Goal: Task Accomplishment & Management: Use online tool/utility

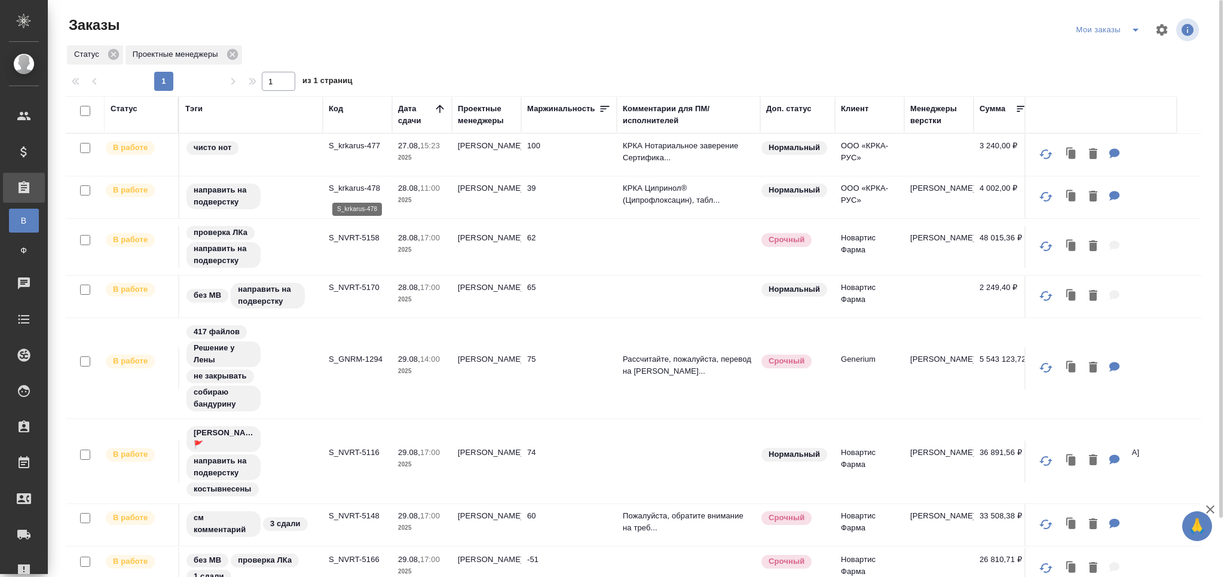
click at [347, 188] on p "S_krkarus-478" at bounding box center [357, 188] width 57 height 12
click at [359, 241] on p "S_NVRT-5158" at bounding box center [357, 238] width 57 height 12
click at [358, 290] on p "S_NVRT-5170" at bounding box center [357, 287] width 57 height 12
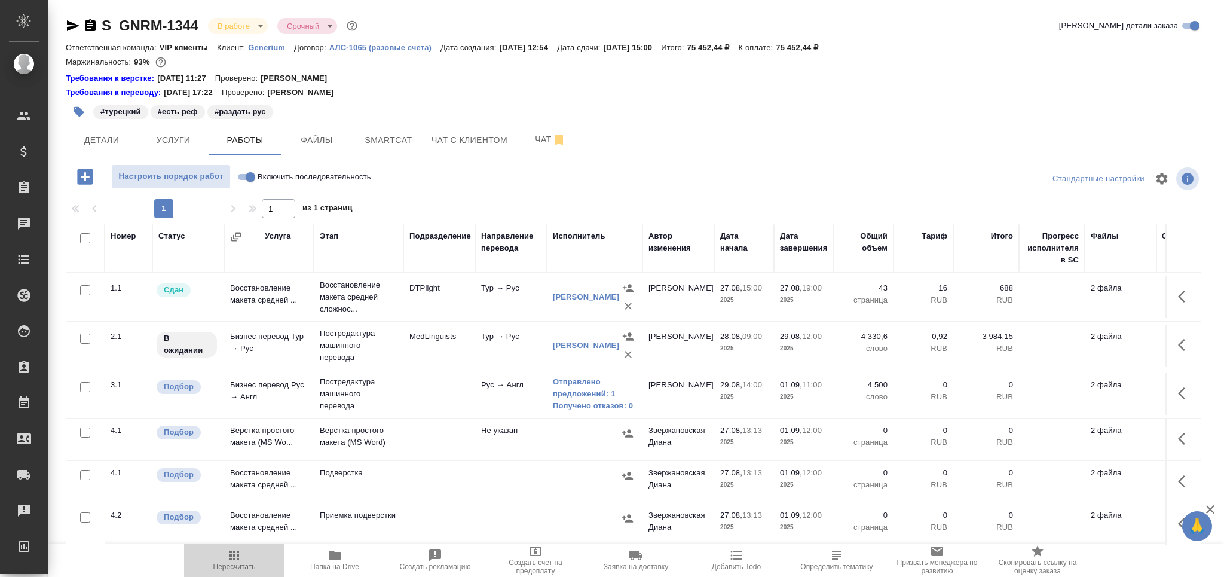
click at [232, 566] on span "Пересчитать" at bounding box center [234, 566] width 42 height 8
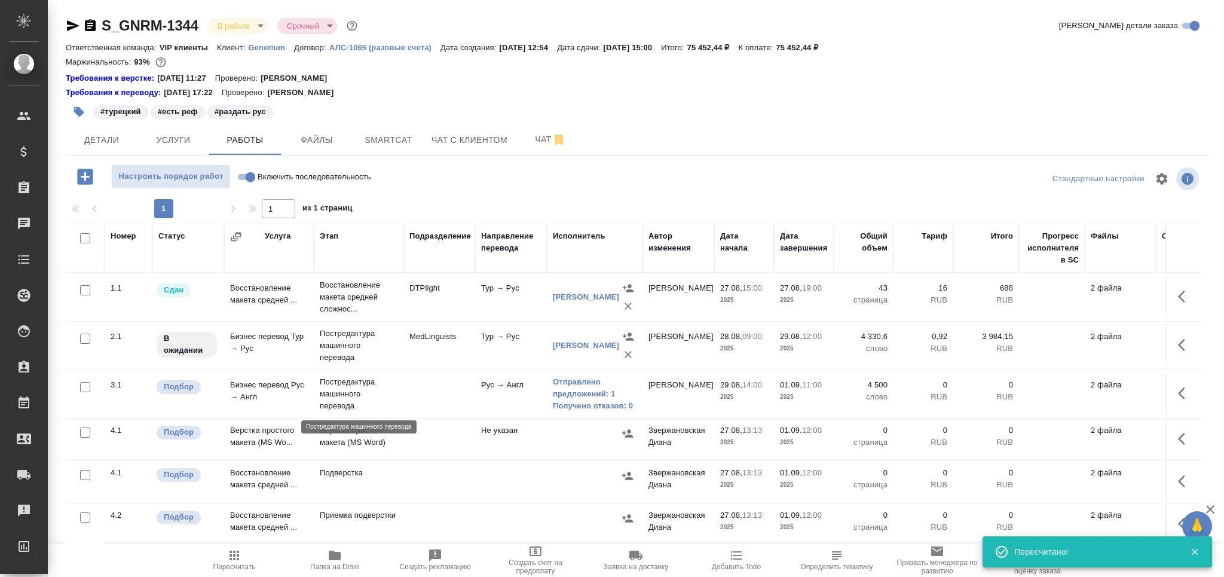
click at [393, 395] on p "Постредактура машинного перевода" at bounding box center [359, 394] width 78 height 36
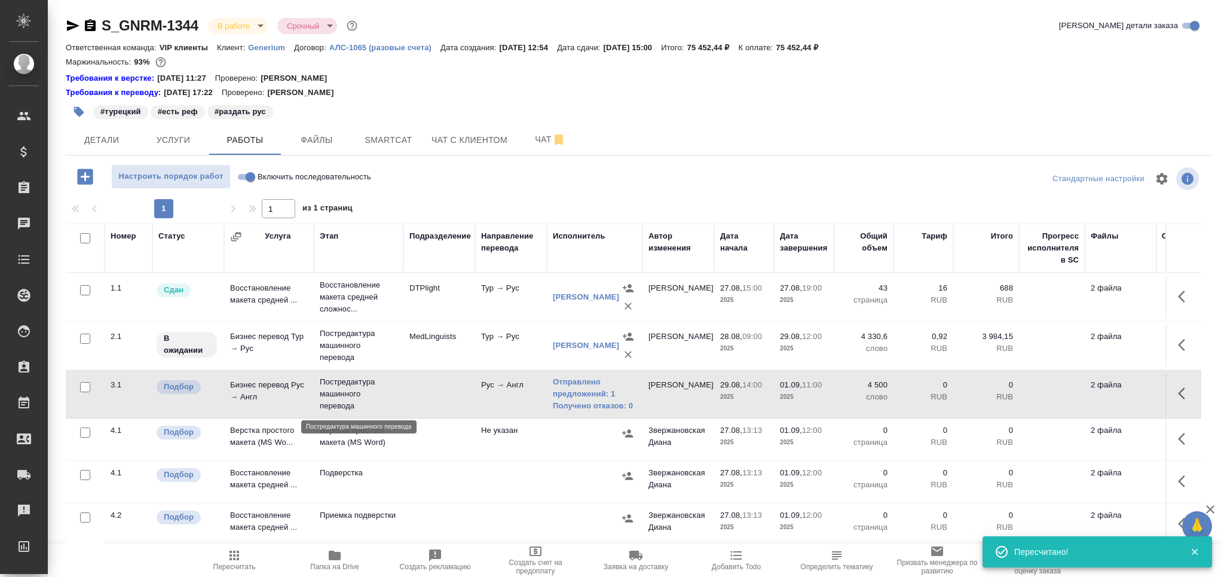
click at [393, 395] on p "Постредактура машинного перевода" at bounding box center [359, 394] width 78 height 36
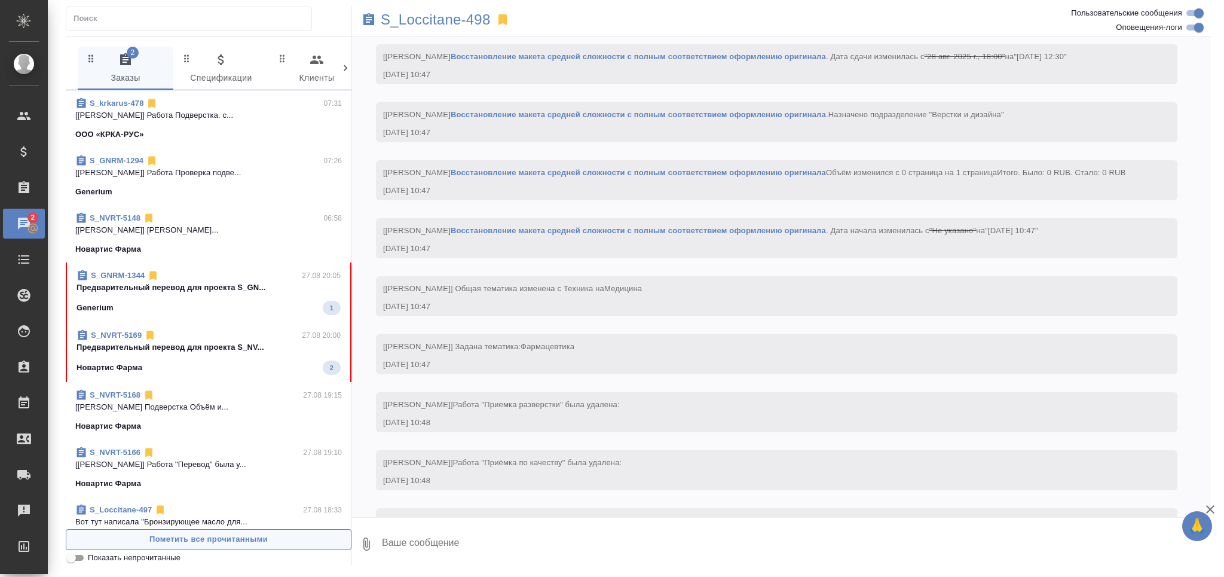
scroll to position [4580, 0]
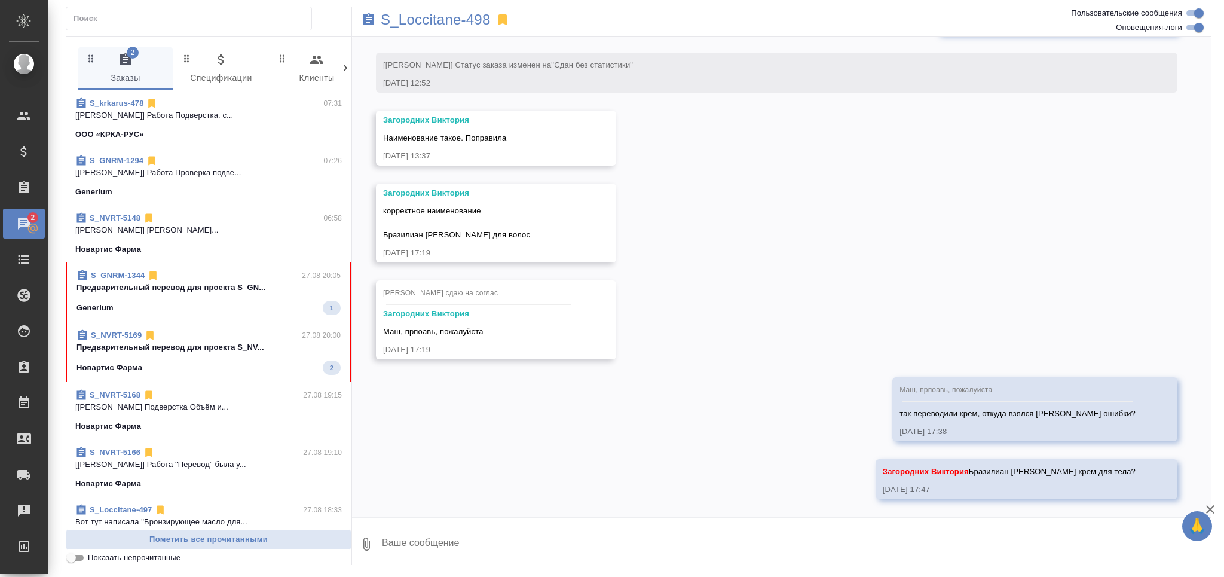
click at [75, 560] on input "Показать непрочитанные" at bounding box center [71, 557] width 43 height 14
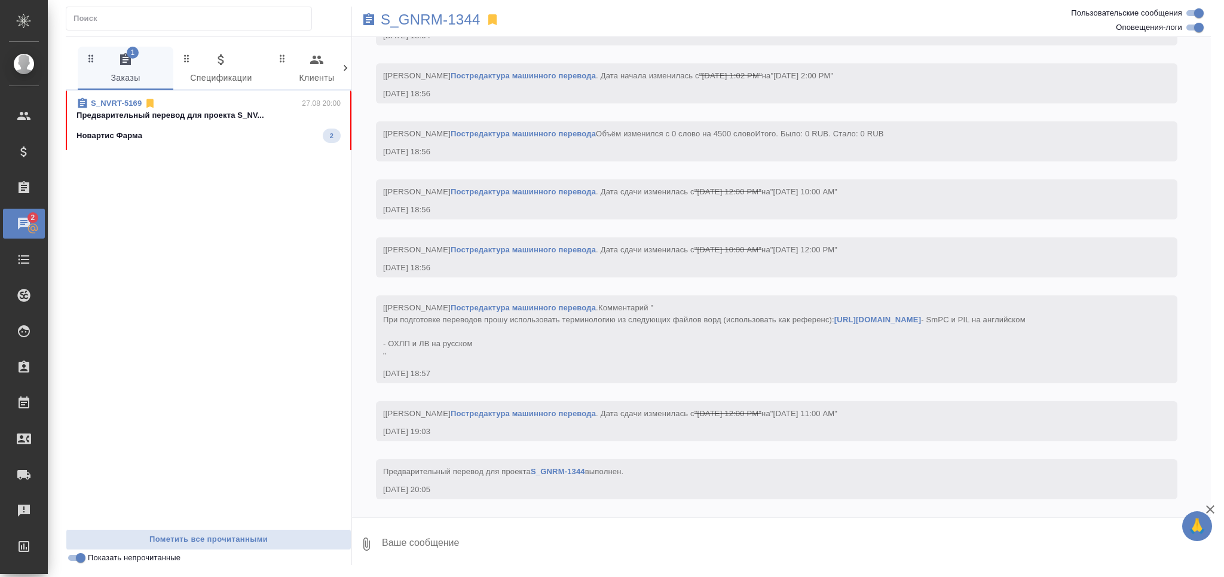
scroll to position [5583, 0]
click at [188, 179] on div "S_NVRT-5169 27.08 20:00 Предварительный перевод для проекта S_NV... Новартис Фа…" at bounding box center [209, 309] width 286 height 439
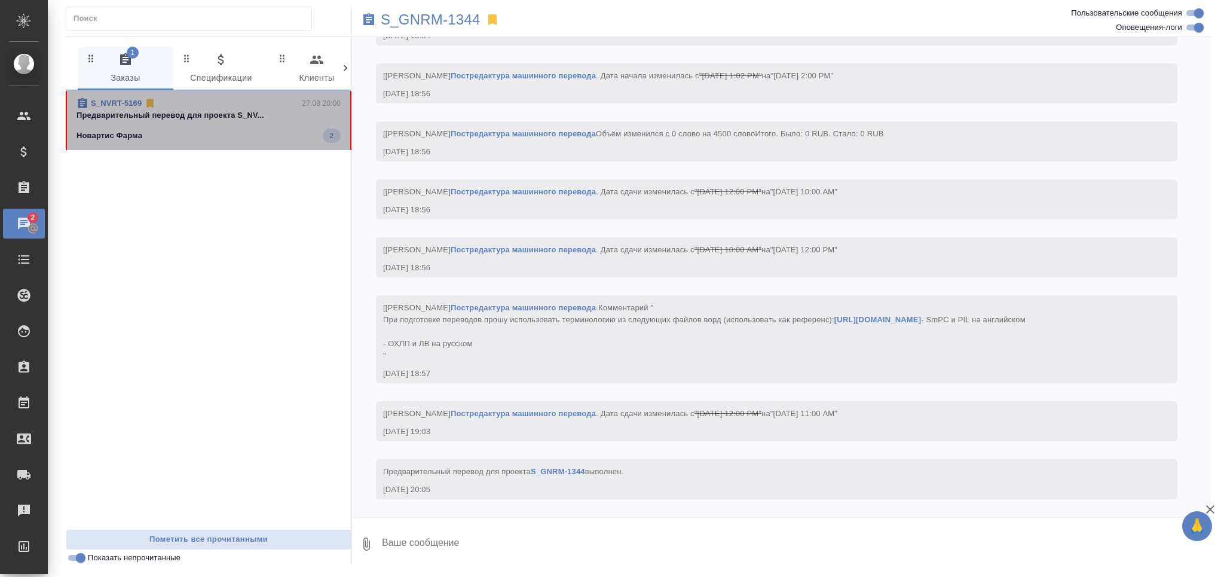
click at [187, 133] on div "Новартис Фарма 2" at bounding box center [208, 135] width 264 height 14
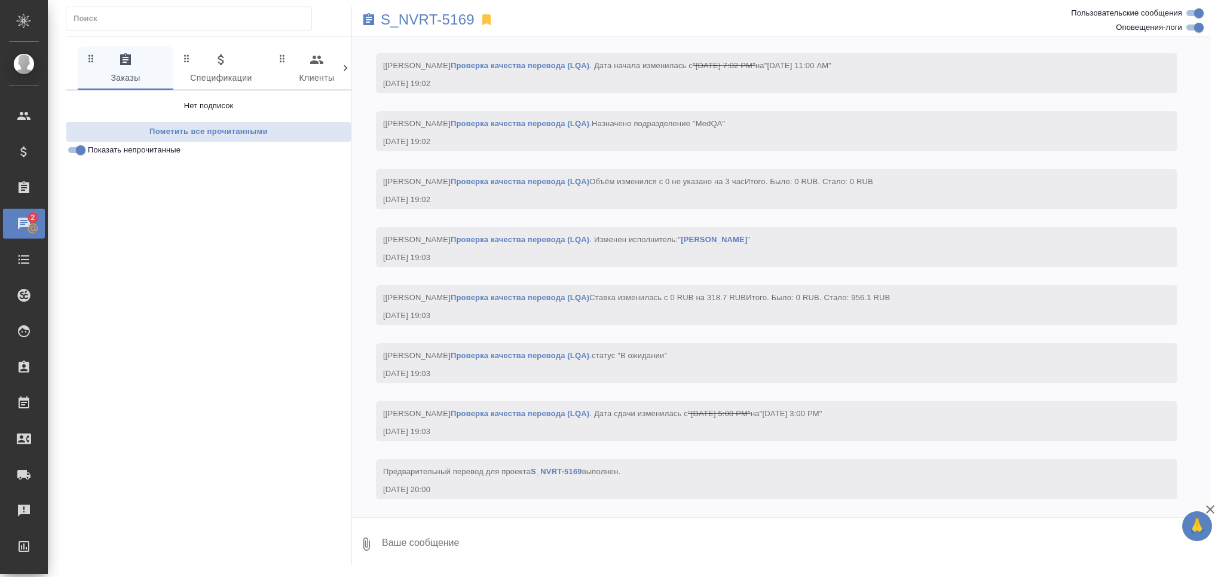
scroll to position [3956, 0]
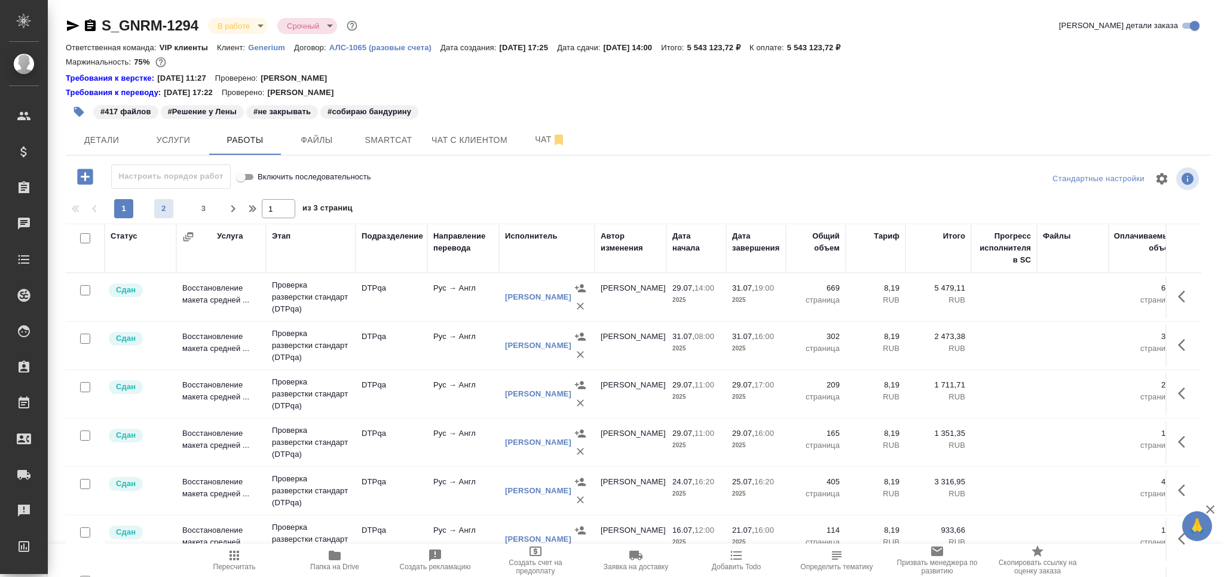
click at [168, 208] on span "2" at bounding box center [163, 209] width 19 height 12
type input "2"
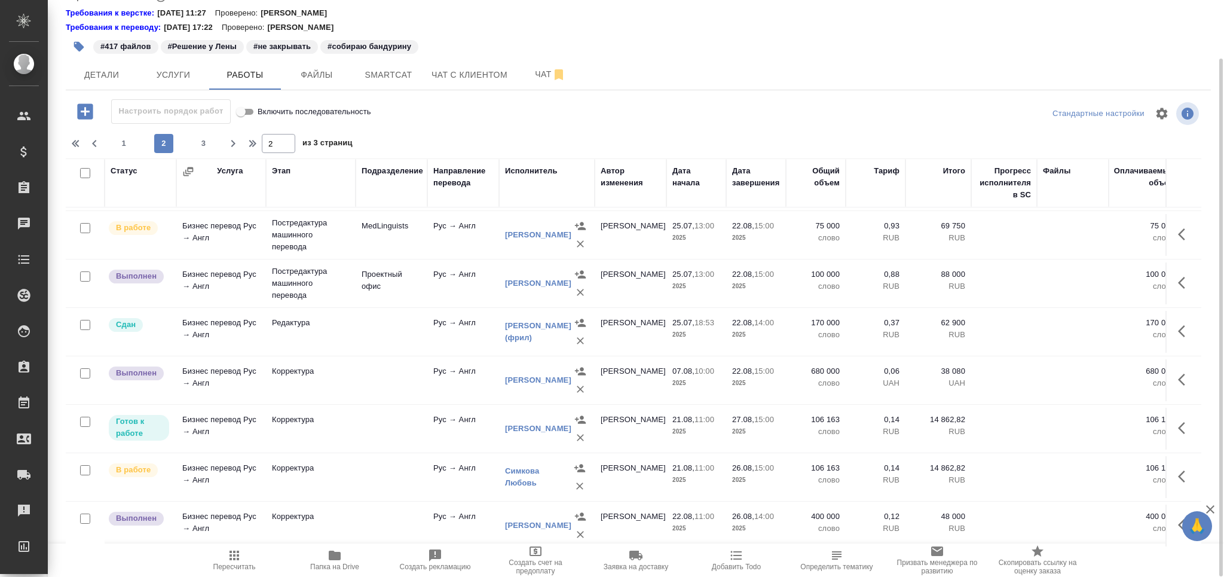
scroll to position [884, 0]
click at [369, 408] on td at bounding box center [391, 425] width 72 height 42
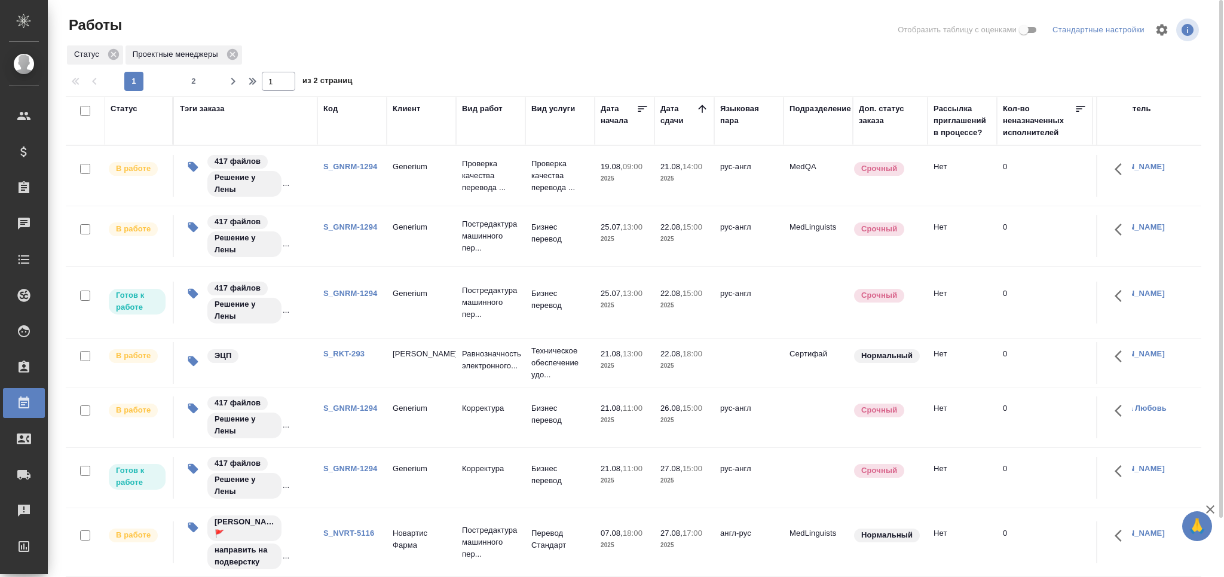
click at [357, 528] on link "S_NVRT-5116" at bounding box center [348, 532] width 51 height 9
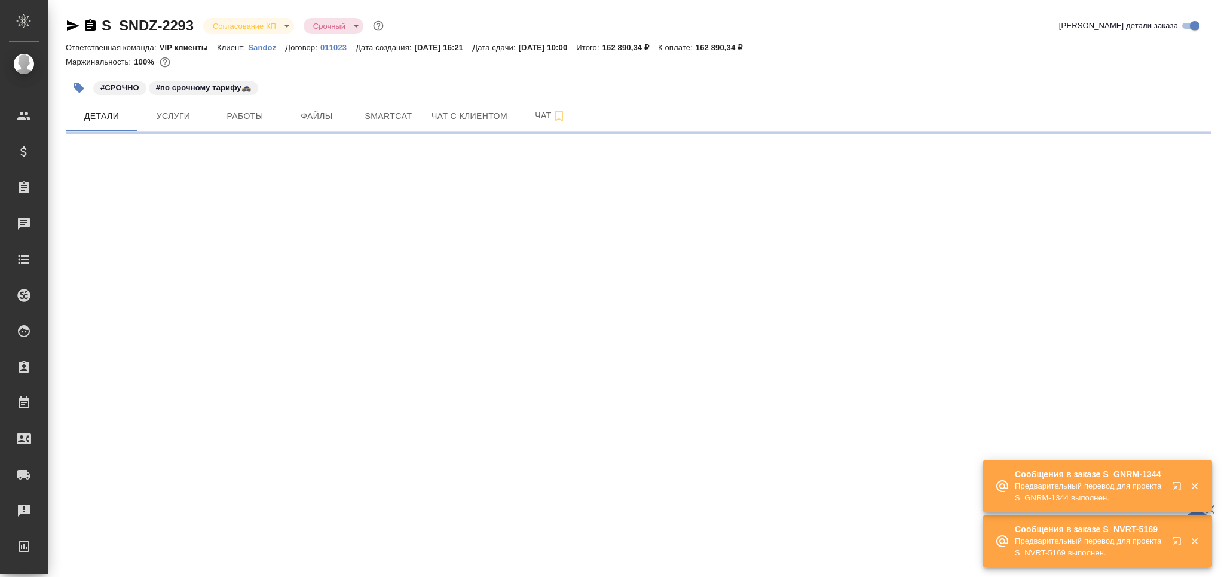
select select "RU"
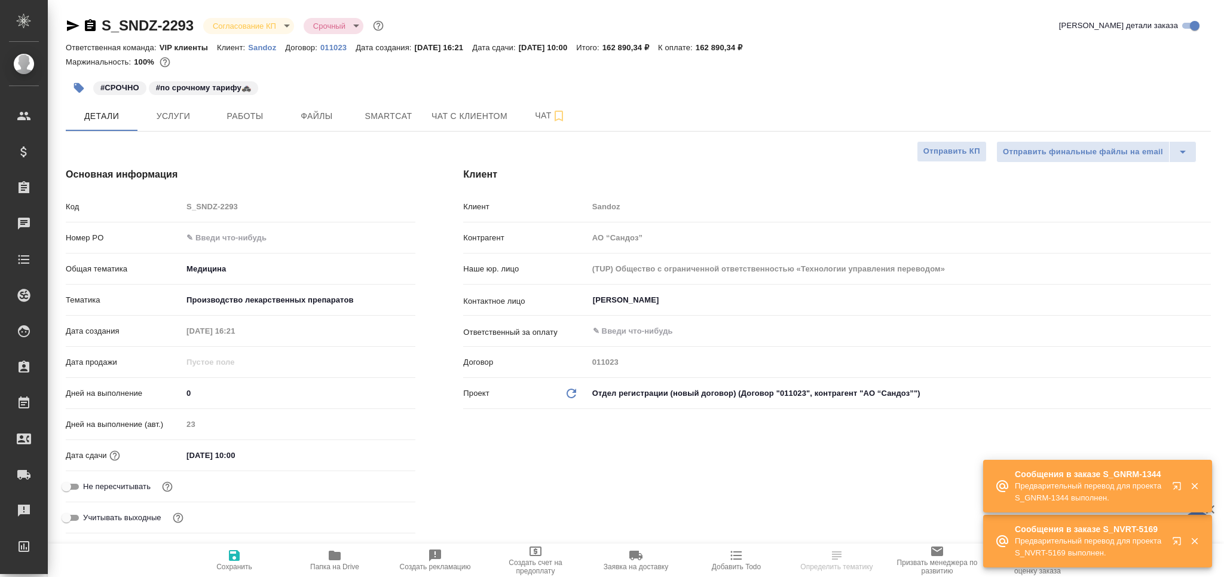
type textarea "x"
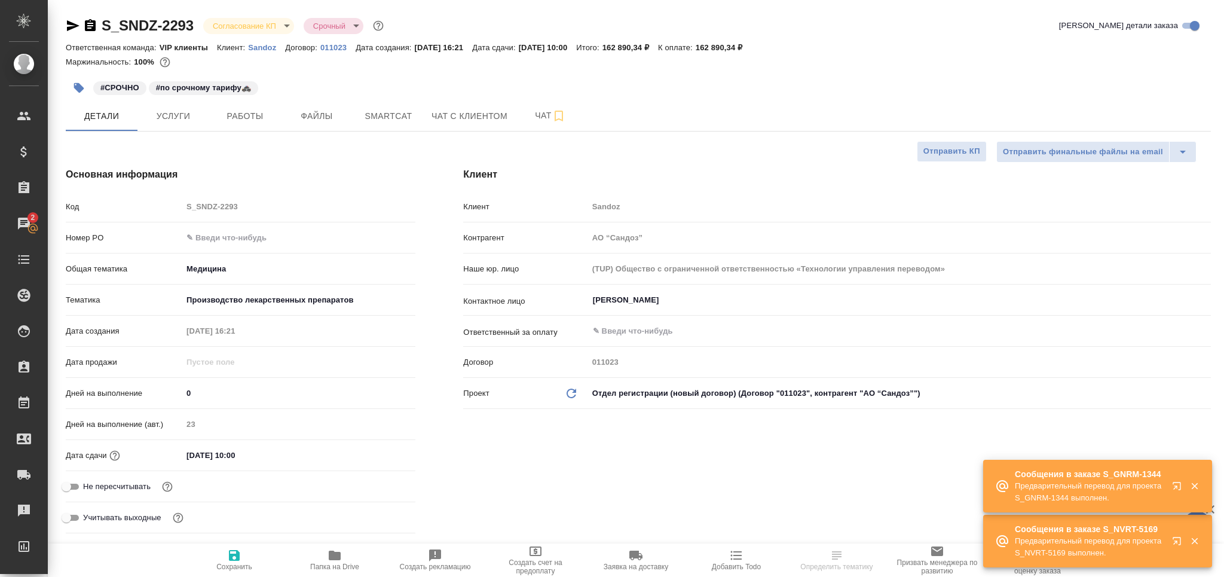
type textarea "x"
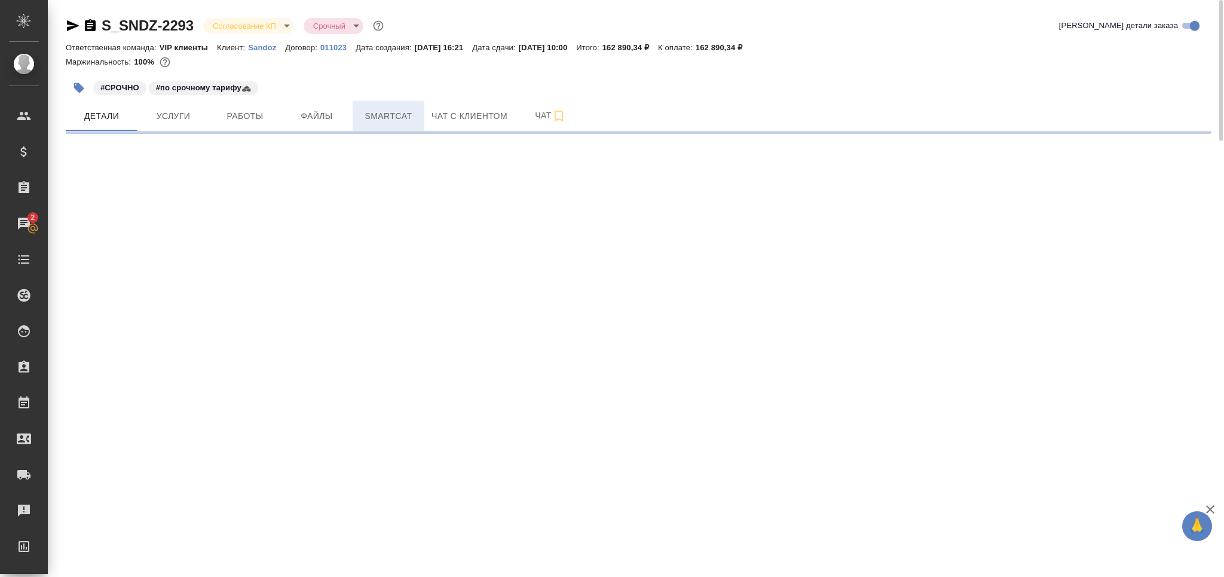
select select "RU"
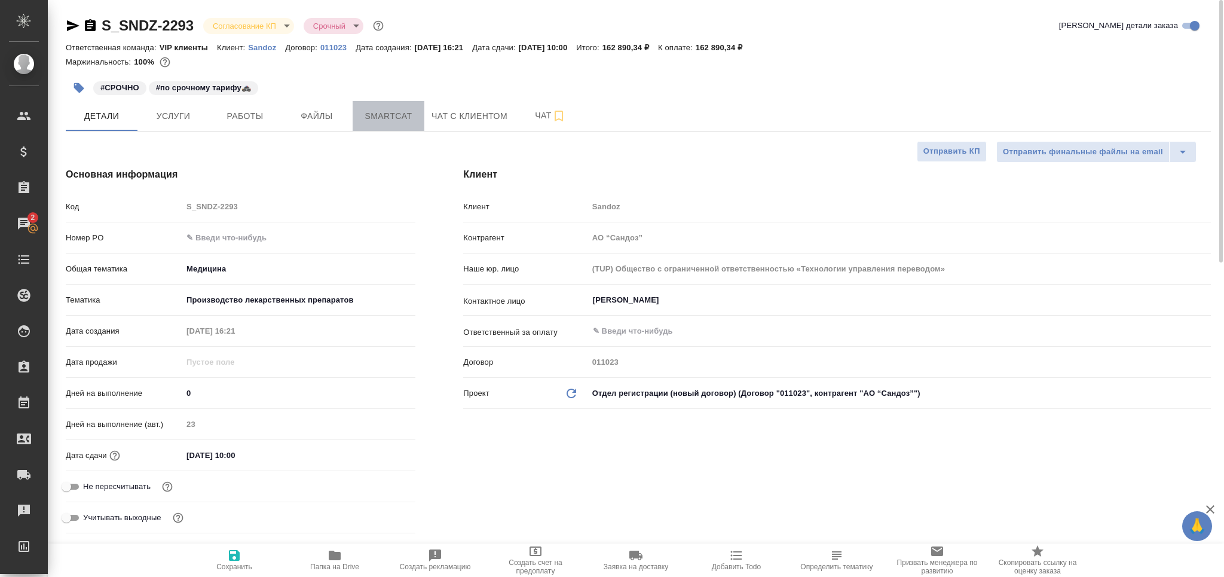
type textarea "x"
click at [411, 109] on span "Smartcat" at bounding box center [388, 116] width 57 height 15
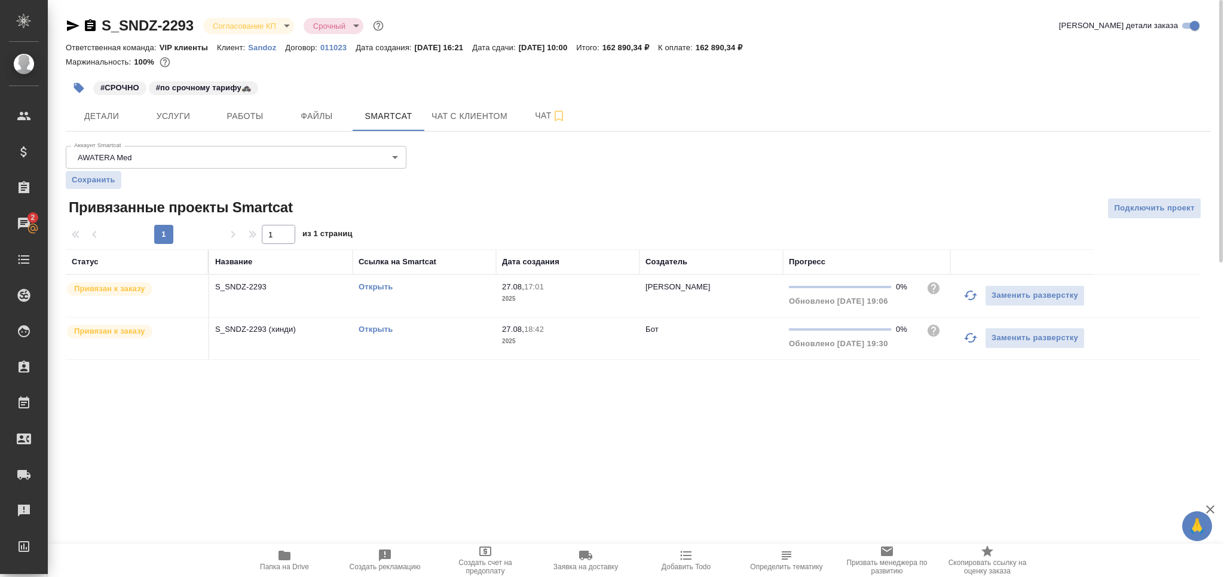
click at [383, 285] on link "Открыть" at bounding box center [375, 286] width 34 height 9
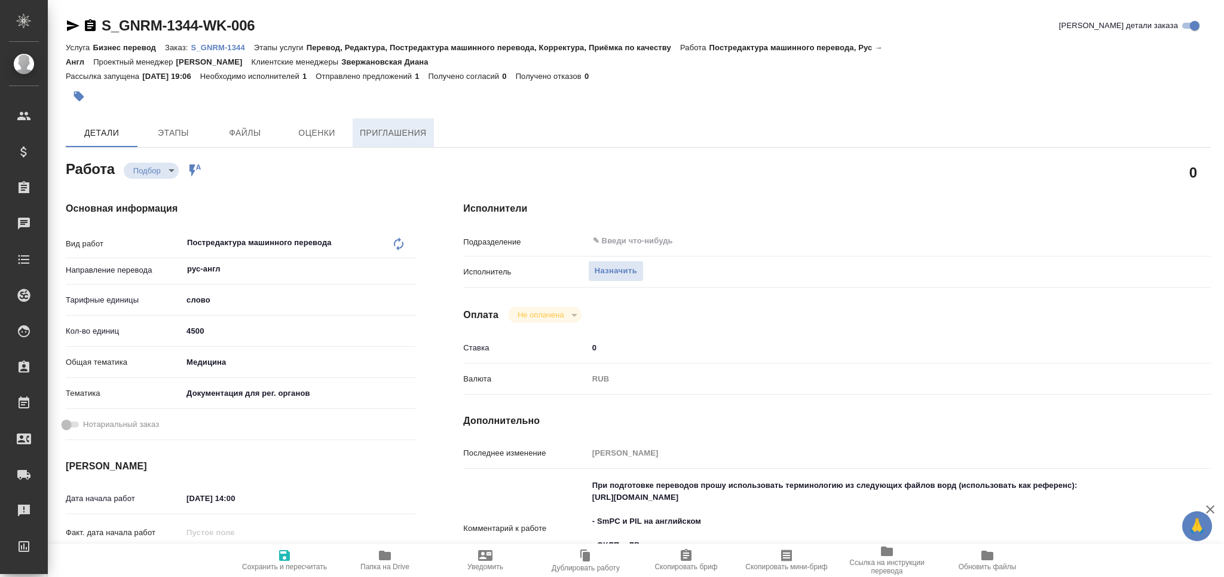
type textarea "x"
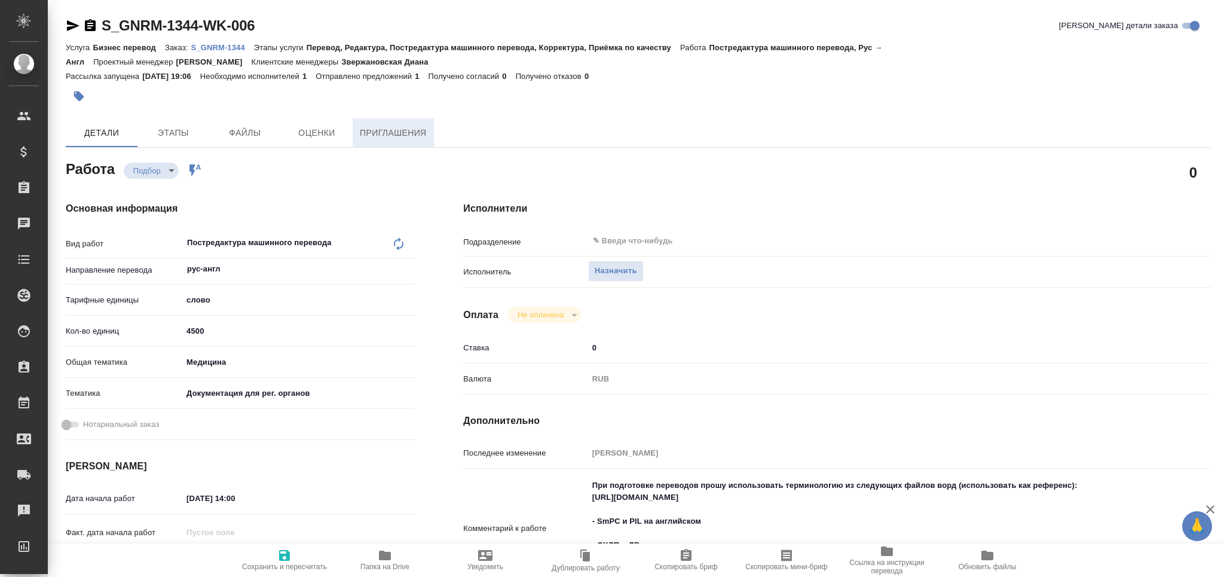
type textarea "x"
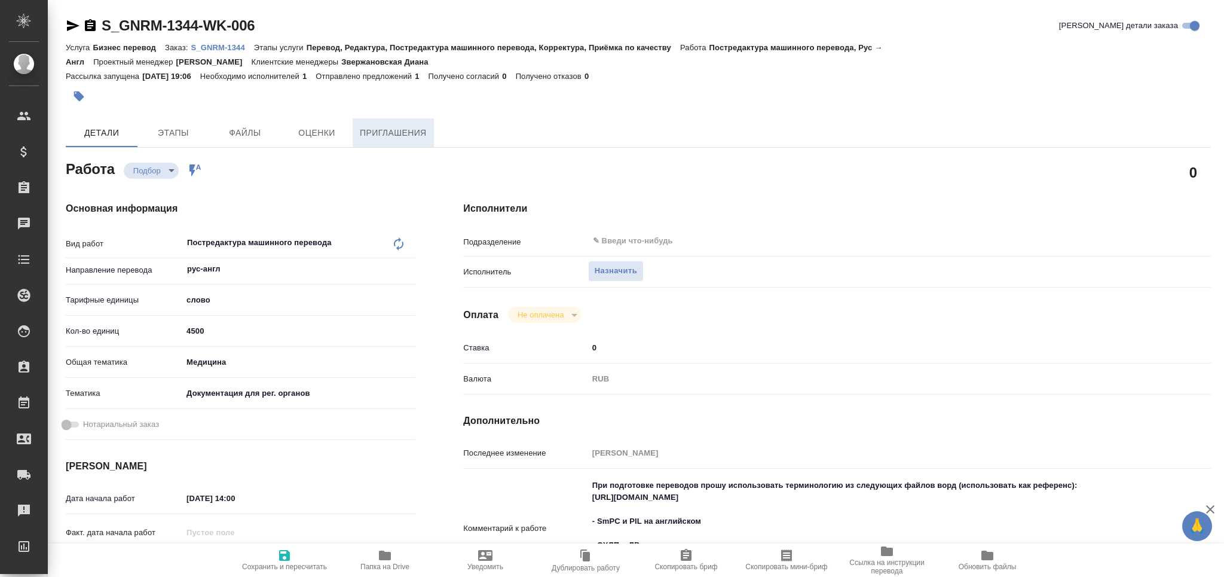
type textarea "x"
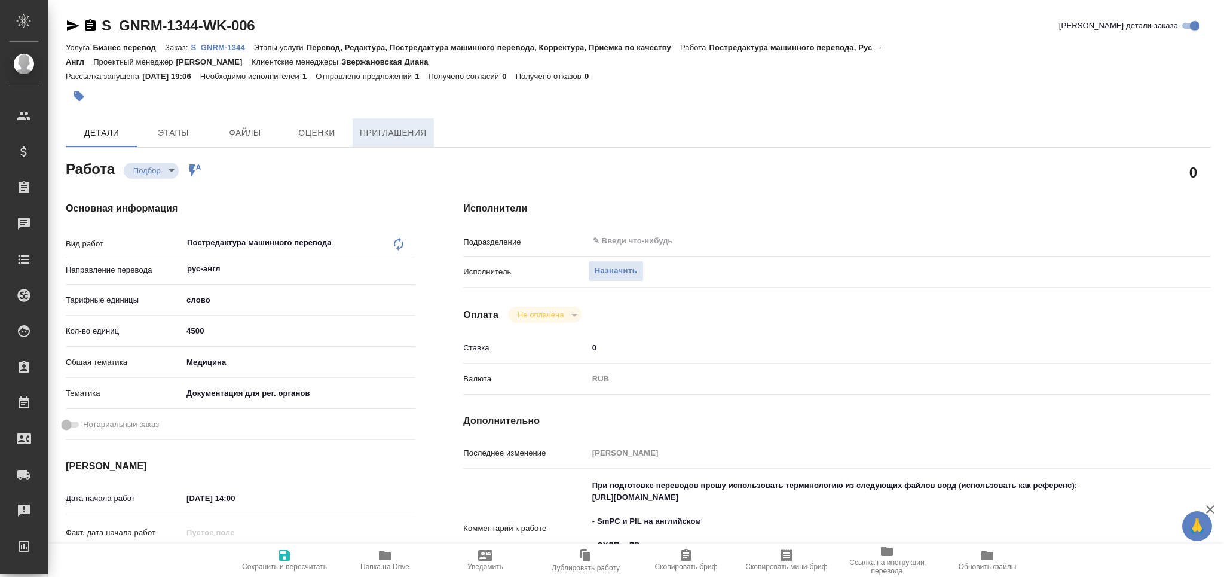
type textarea "x"
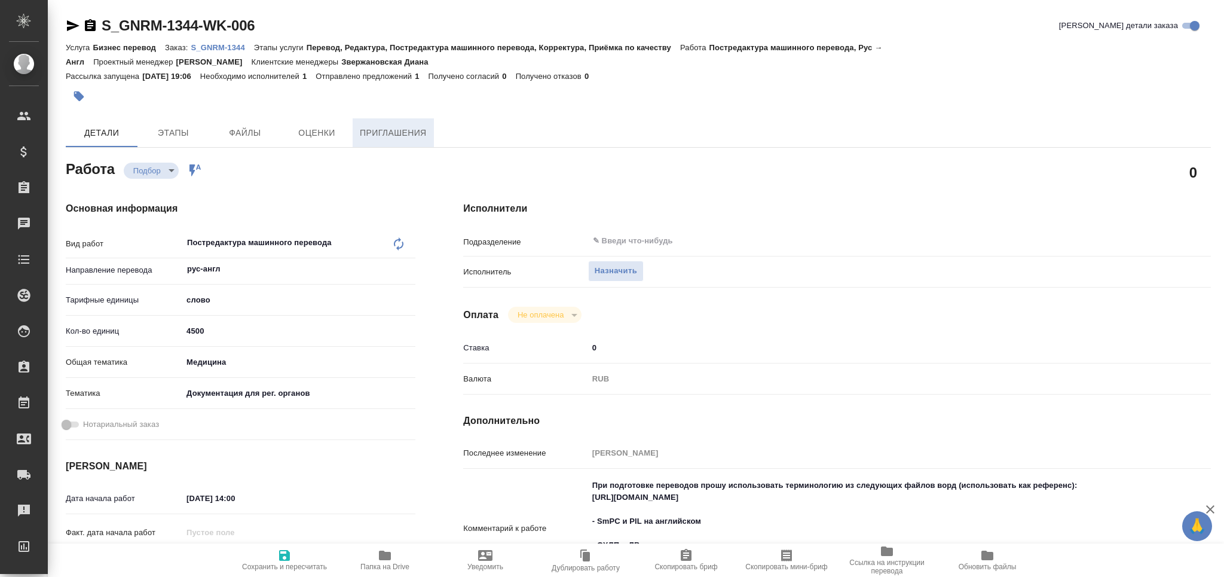
type textarea "x"
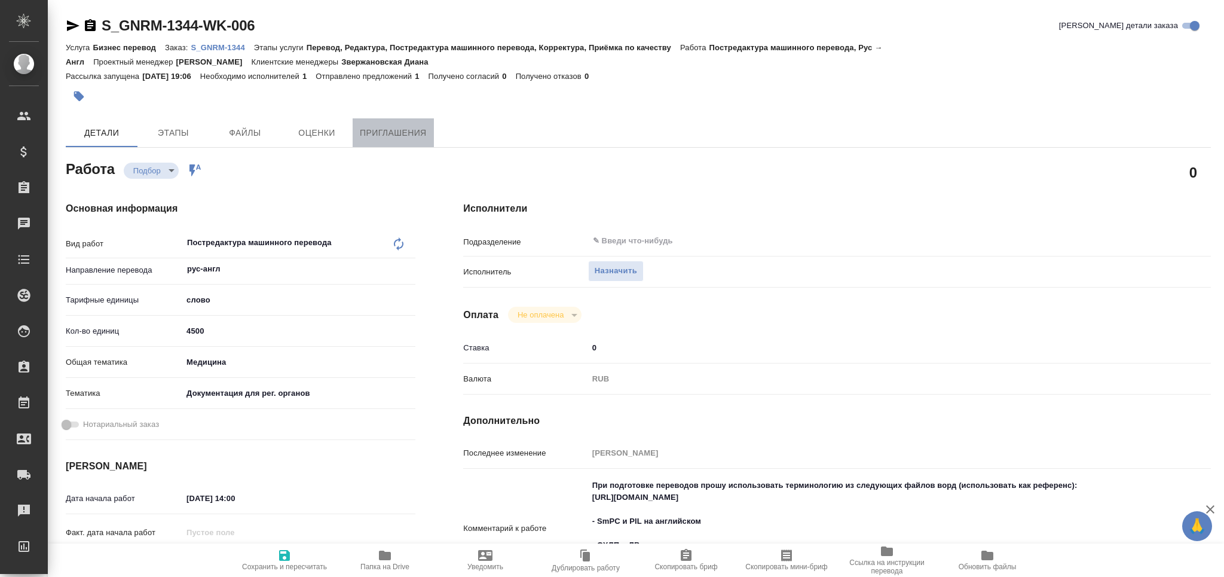
click at [407, 122] on button "Приглашения" at bounding box center [392, 132] width 81 height 29
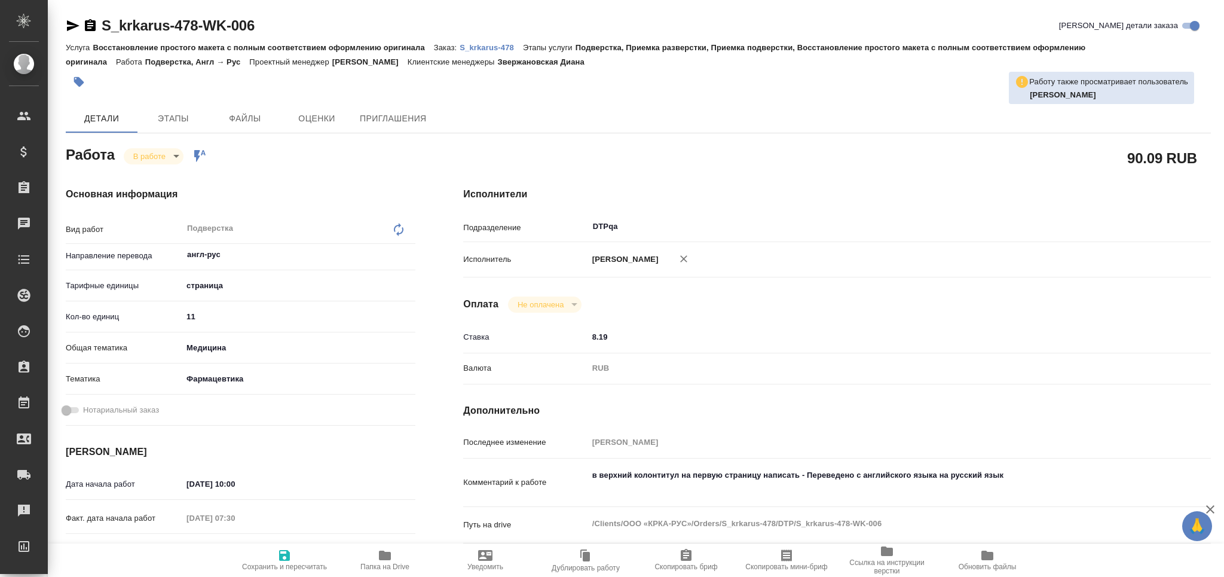
type textarea "x"
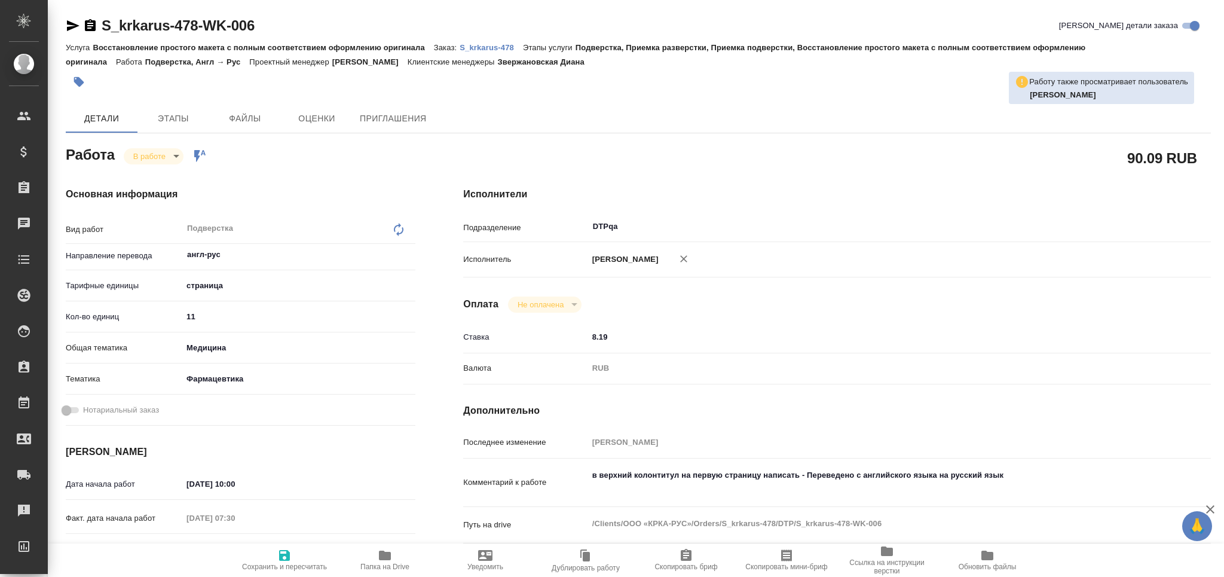
type textarea "x"
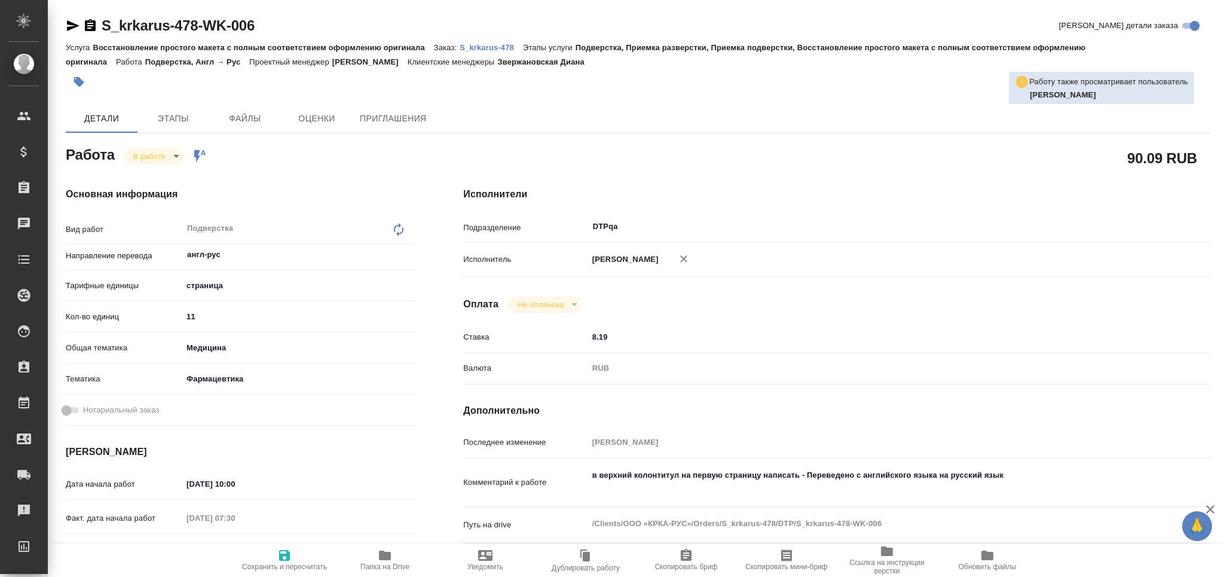
type textarea "x"
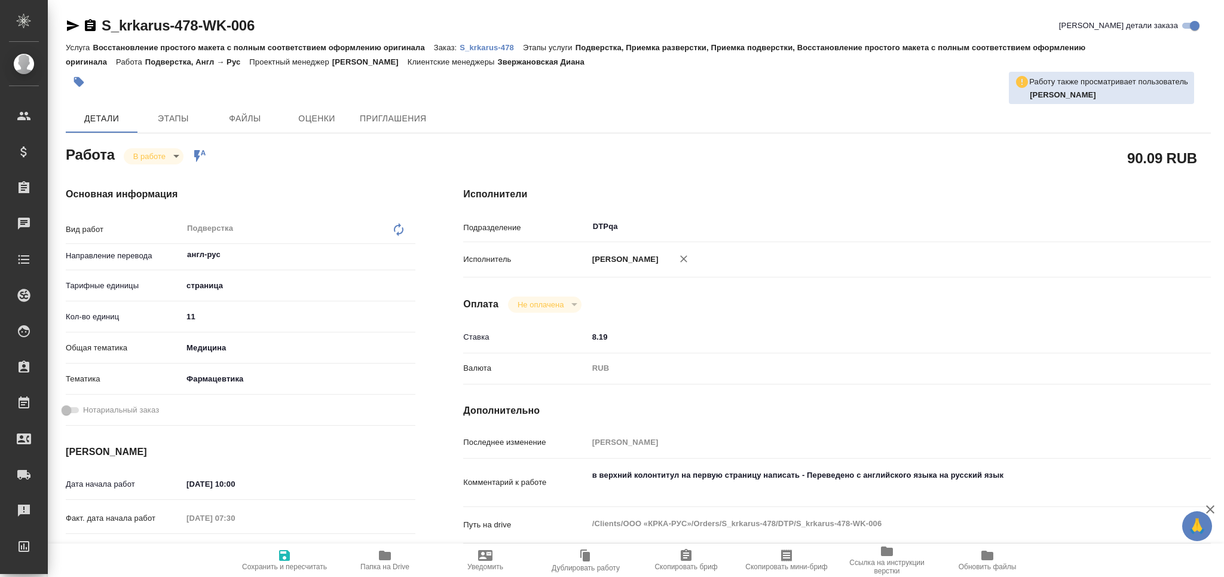
type textarea "x"
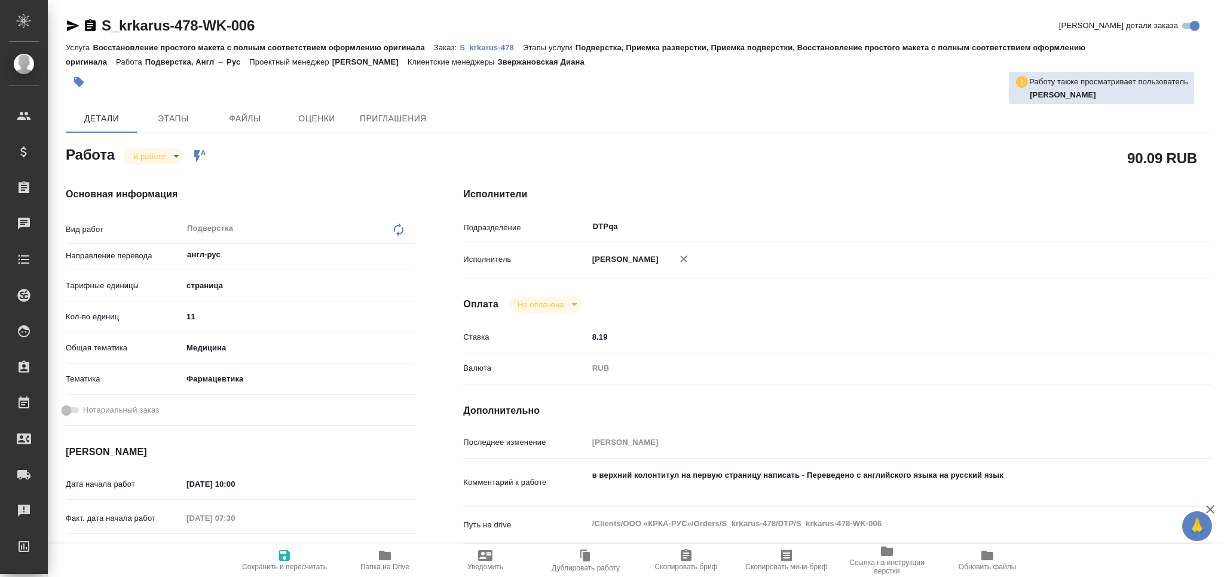
click at [482, 46] on p "S_krkarus-478" at bounding box center [490, 47] width 63 height 9
type textarea "x"
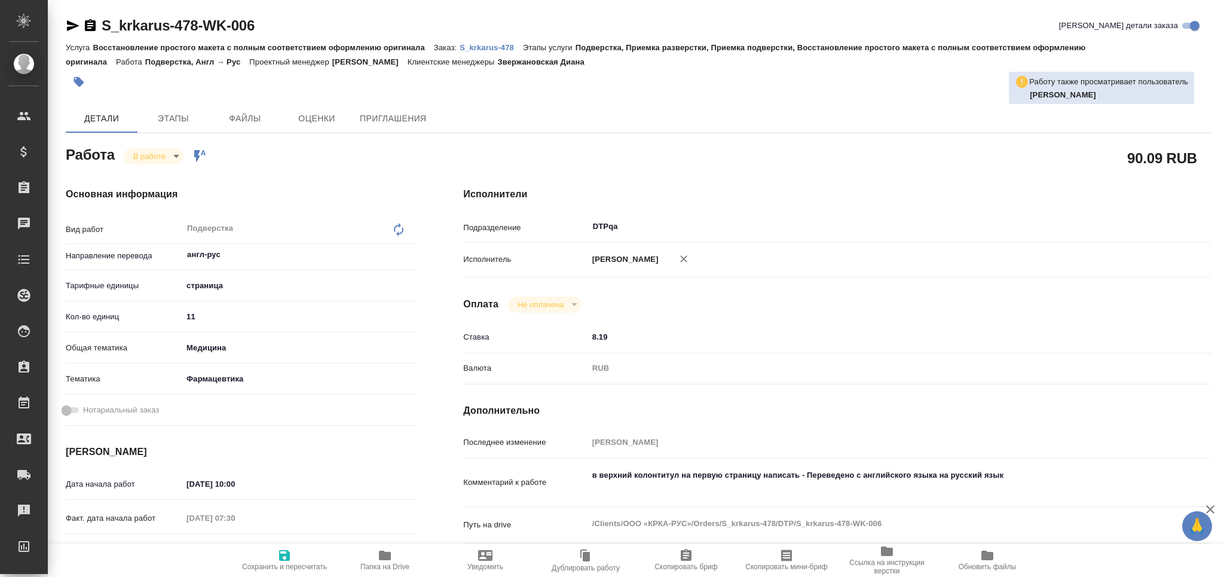
type textarea "x"
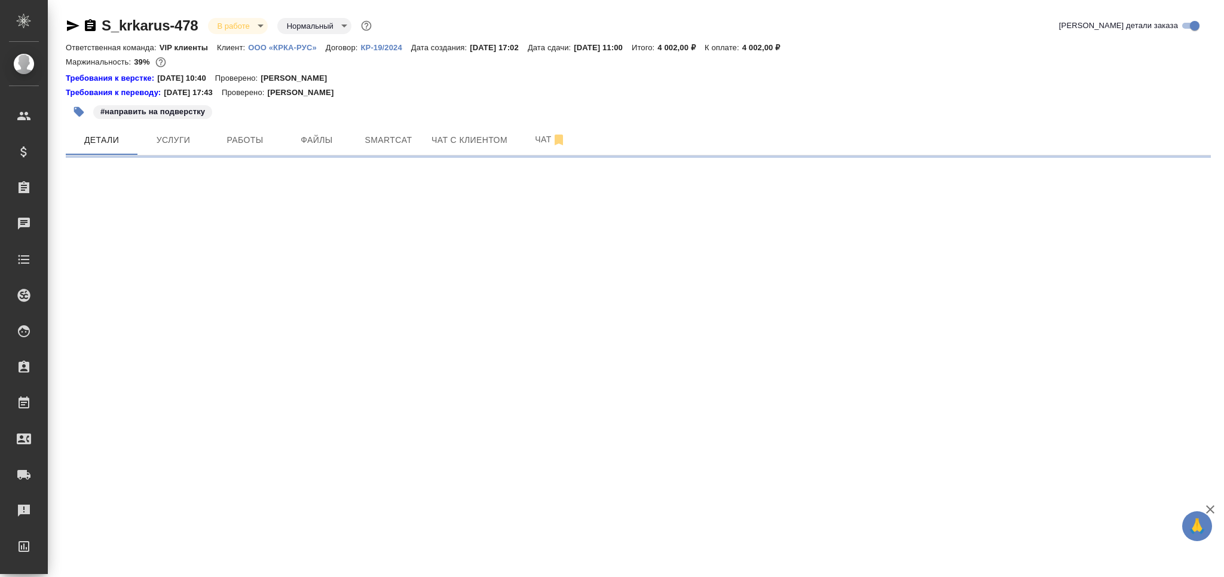
click at [257, 128] on button "Работы" at bounding box center [245, 140] width 72 height 30
select select "RU"
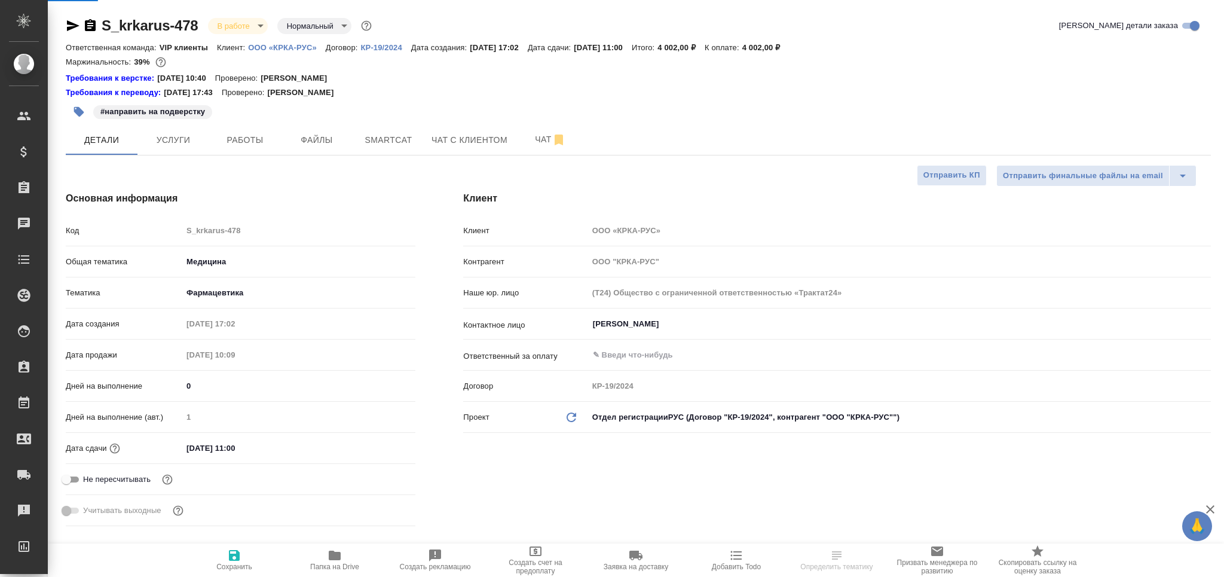
type textarea "x"
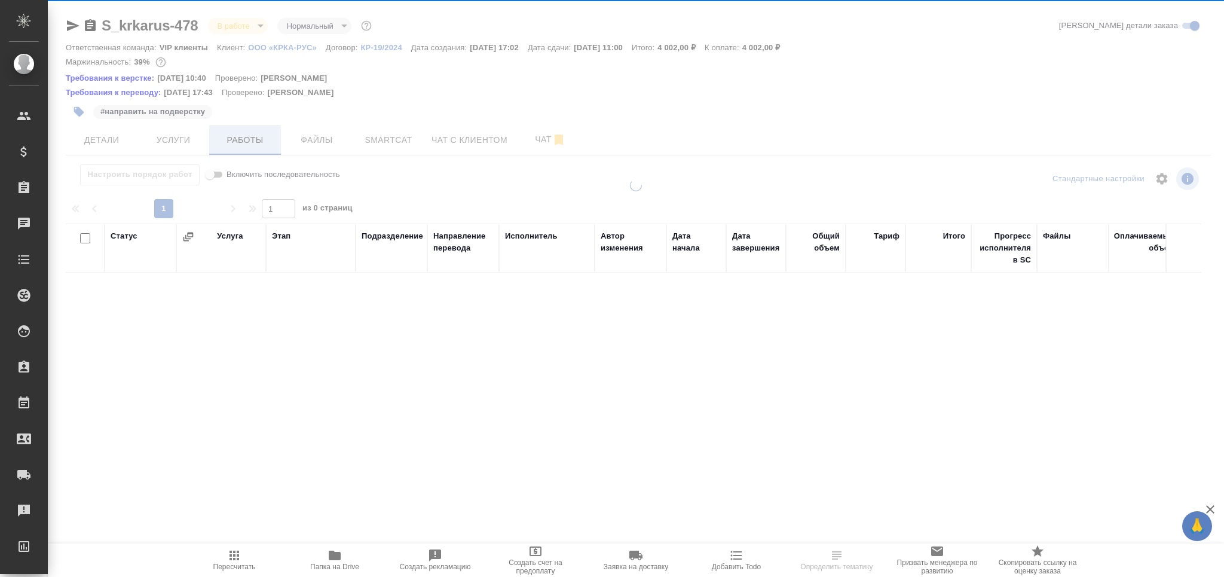
click at [255, 146] on div "S_krkarus-478 В работе inProgress Нормальный normal Кратко детали заказа Ответс…" at bounding box center [638, 321] width 1158 height 642
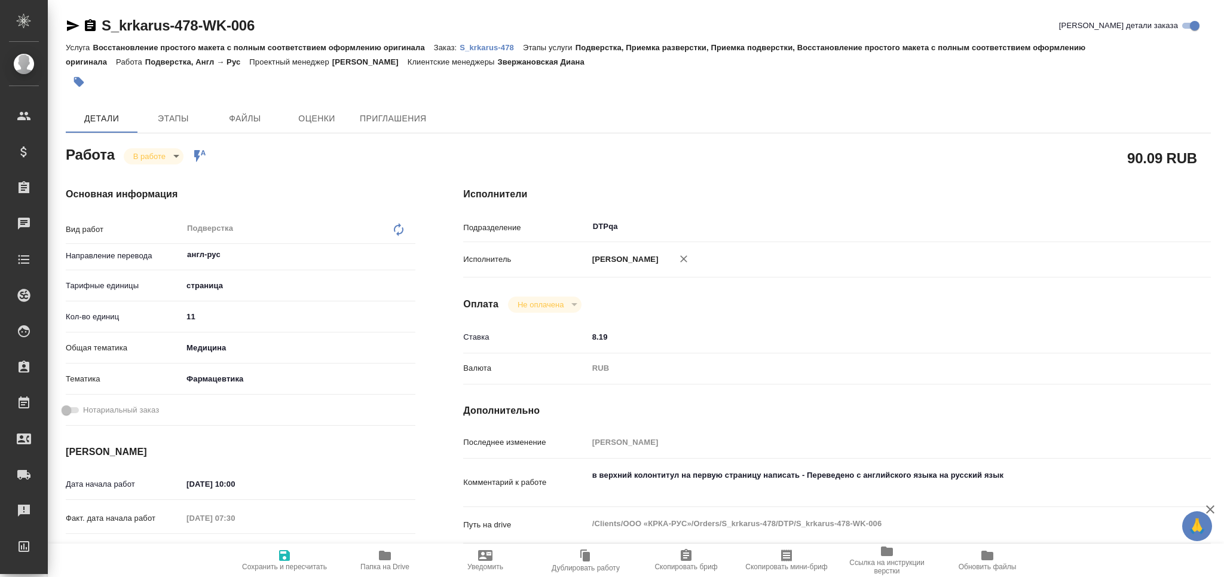
type textarea "x"
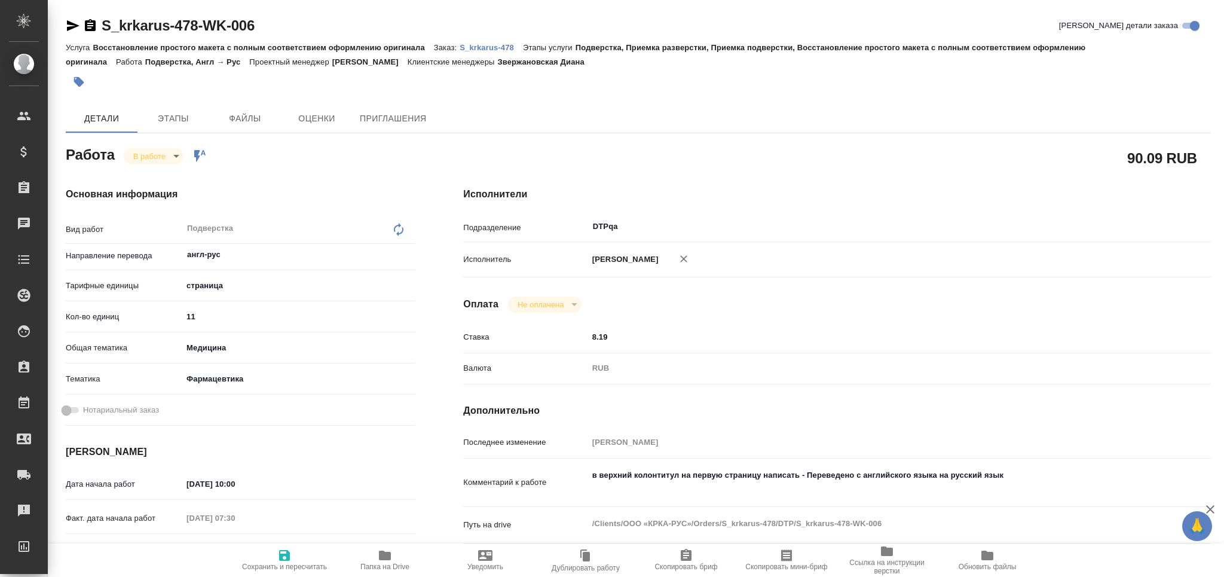
type textarea "x"
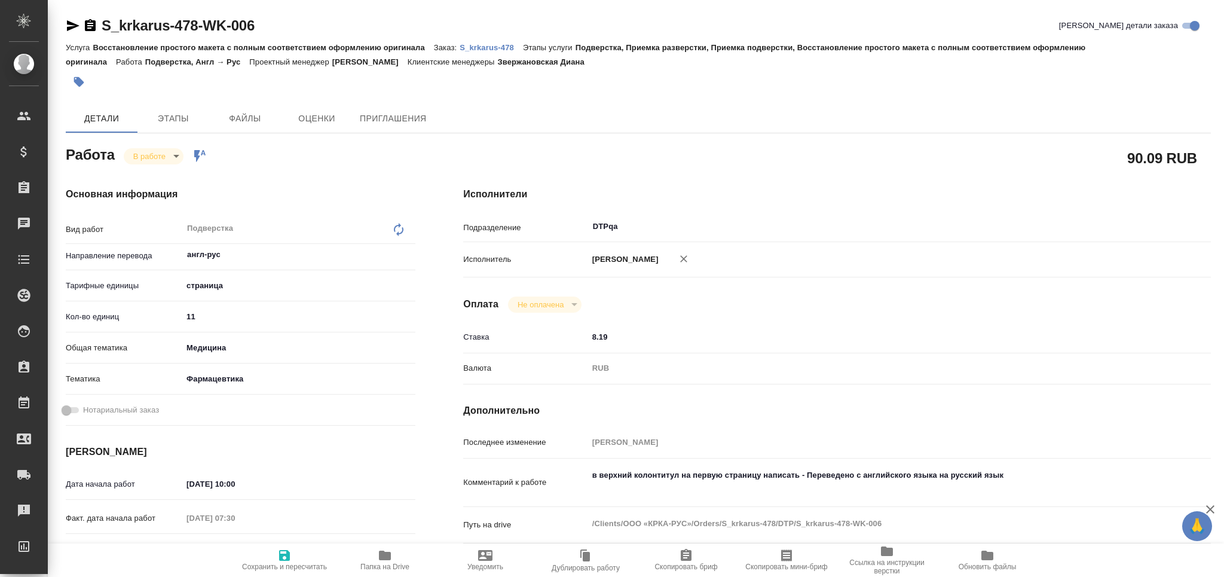
type textarea "x"
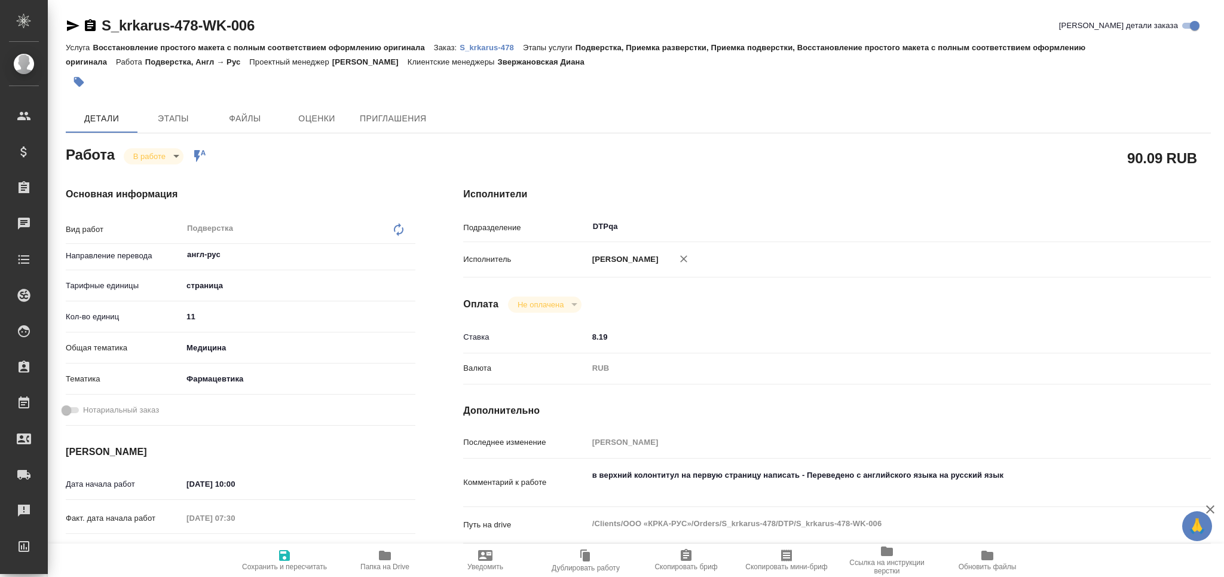
type textarea "x"
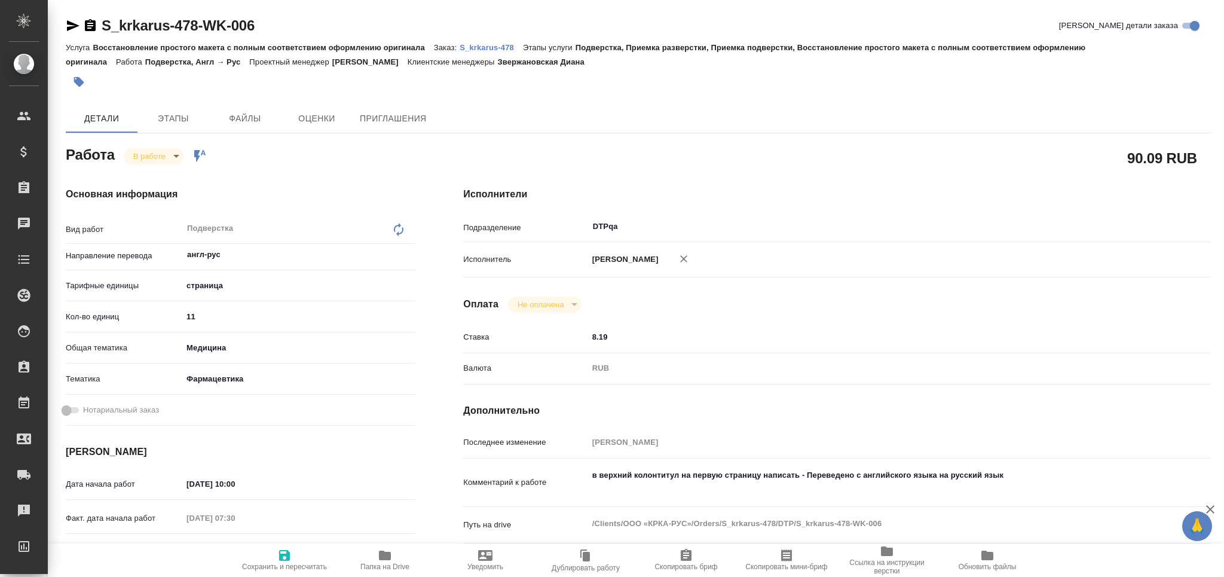
click at [507, 47] on p "S_krkarus-478" at bounding box center [490, 47] width 63 height 9
type textarea "x"
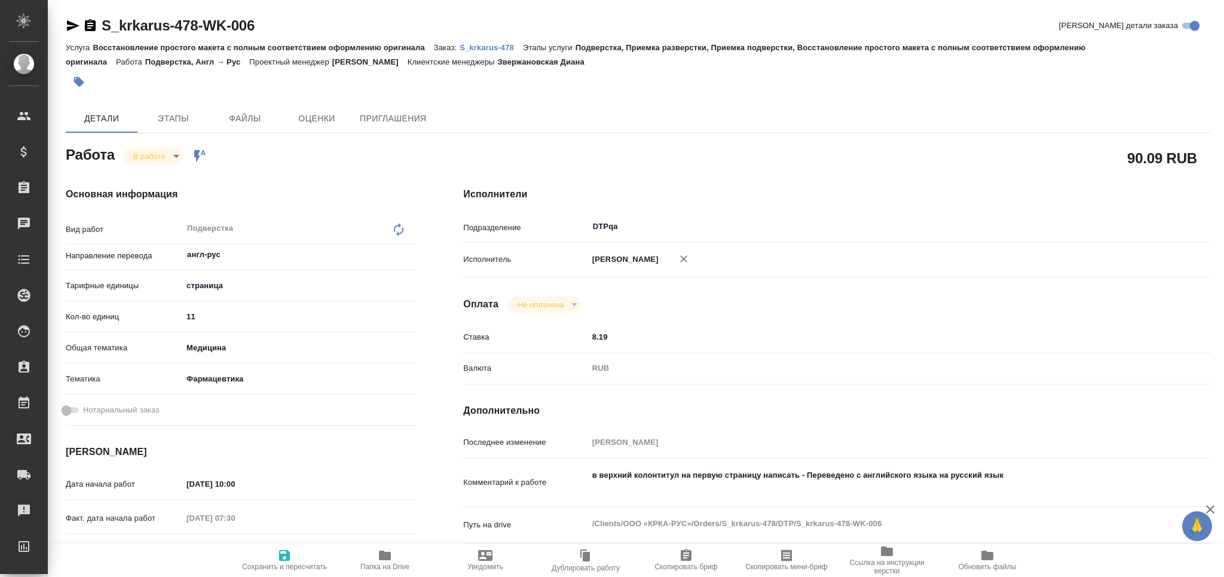
type textarea "x"
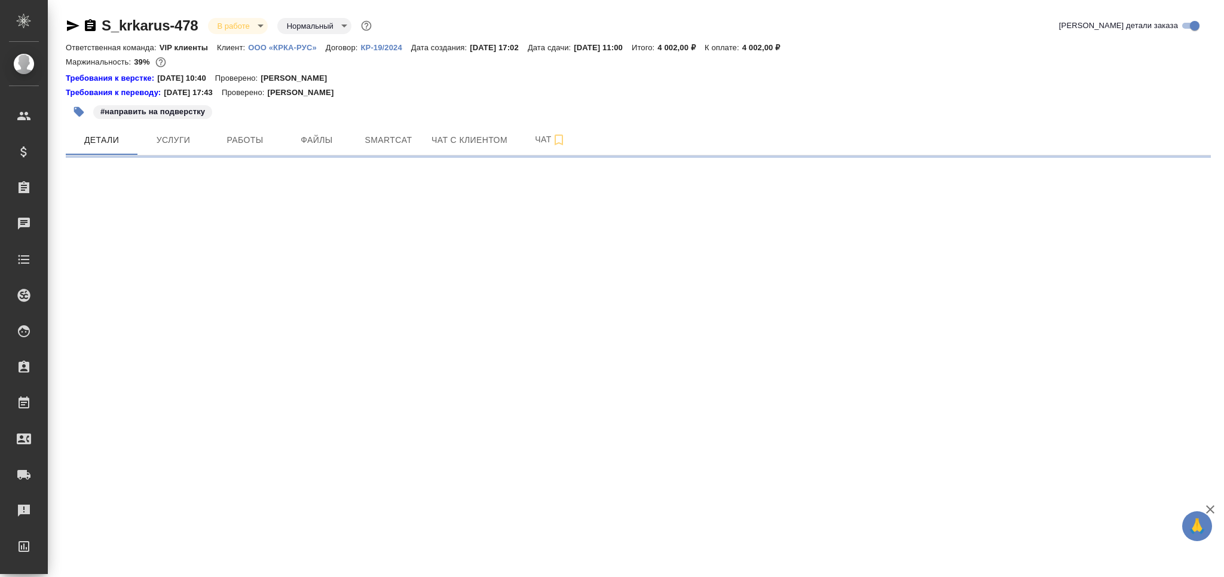
select select "RU"
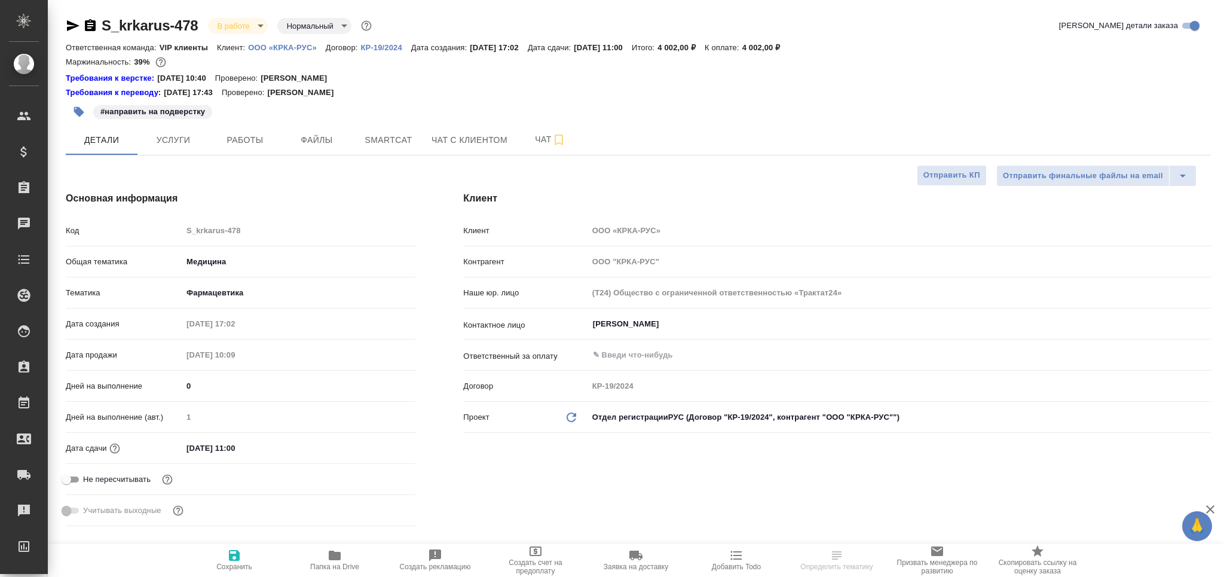
type textarea "x"
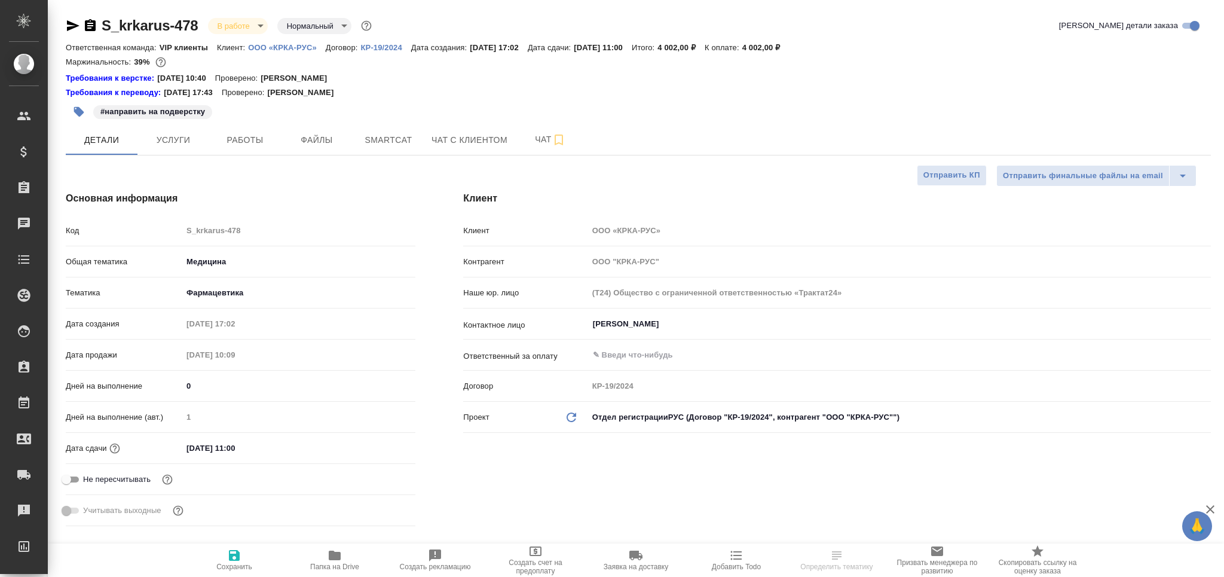
type textarea "x"
click at [246, 147] on button "Работы" at bounding box center [245, 140] width 72 height 30
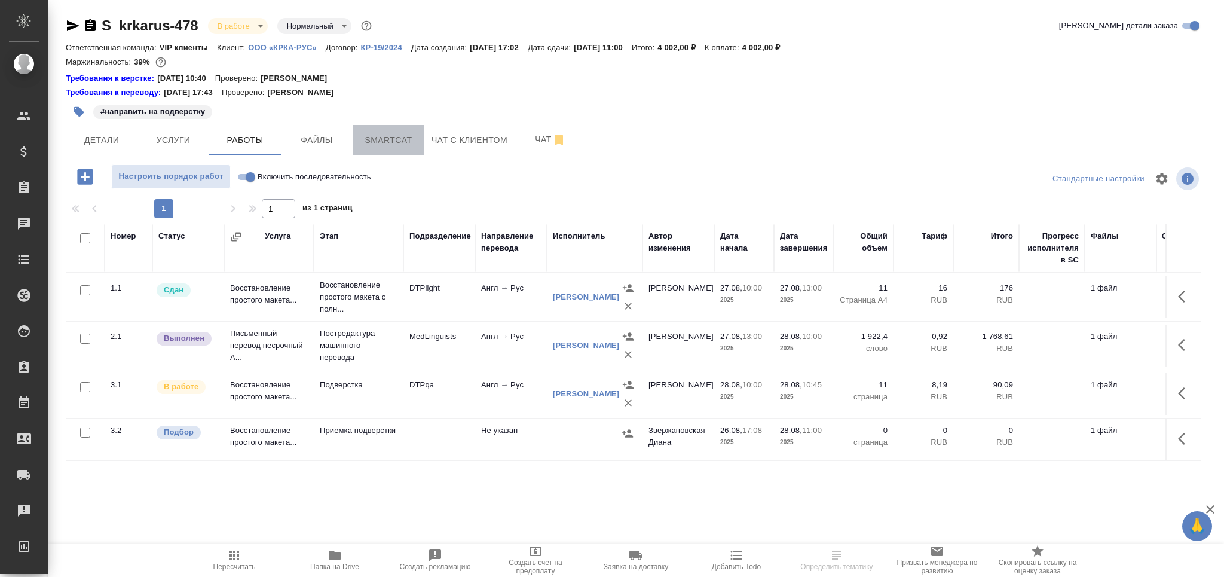
click at [402, 138] on span "Smartcat" at bounding box center [388, 140] width 57 height 15
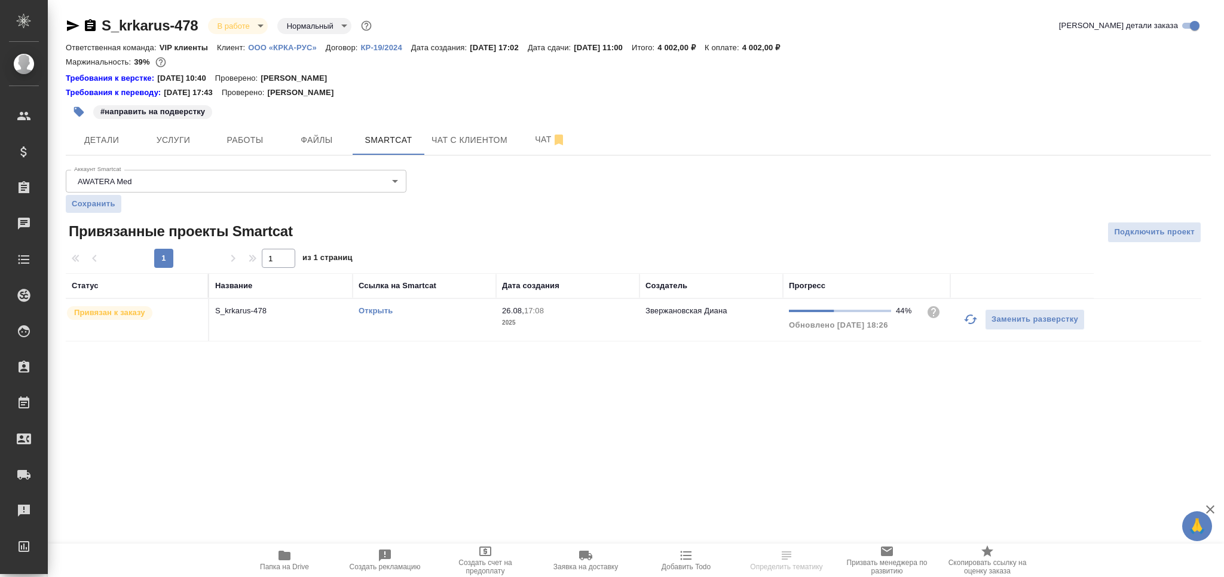
click at [459, 311] on div "Открыть" at bounding box center [423, 311] width 131 height 12
click at [255, 150] on button "Работы" at bounding box center [245, 140] width 72 height 30
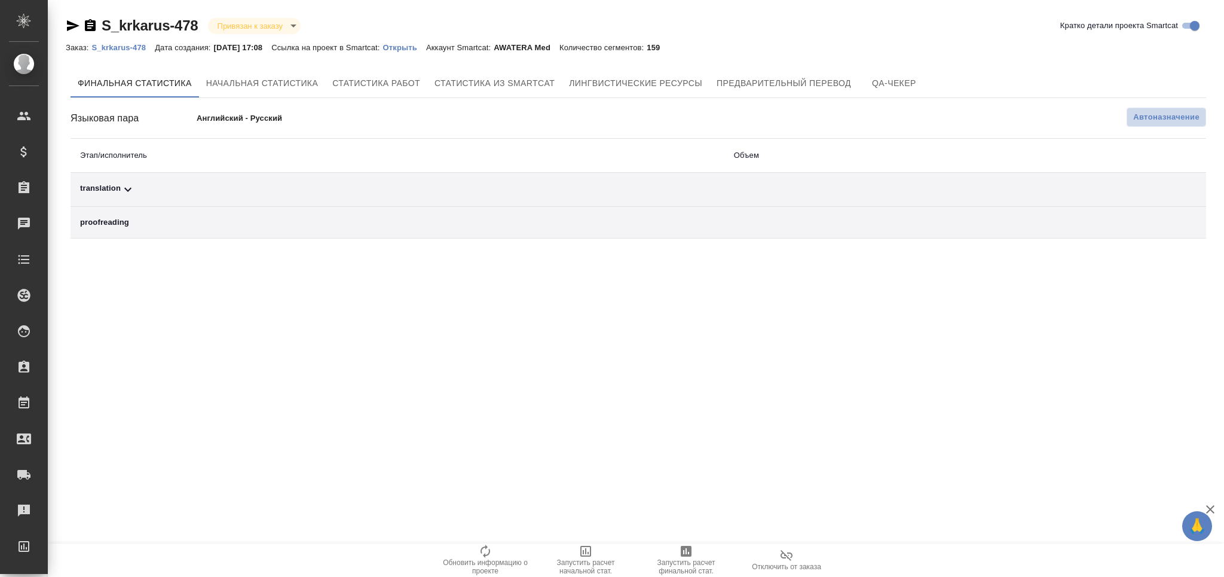
click at [1182, 116] on span "Автоназначение" at bounding box center [1166, 117] width 66 height 12
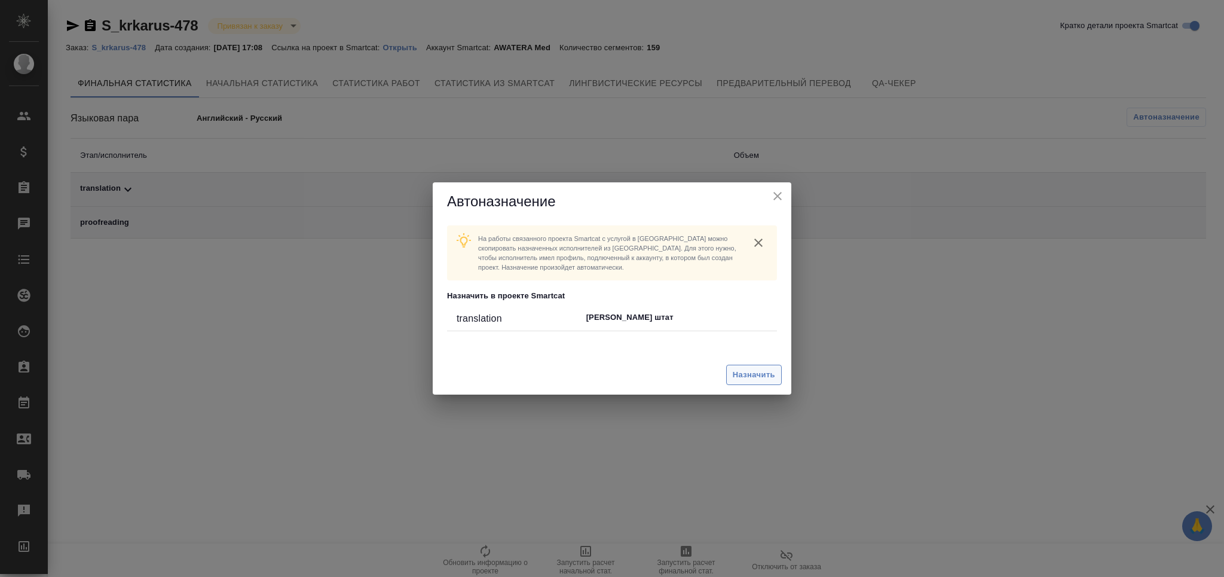
click at [755, 373] on span "Назначить" at bounding box center [753, 375] width 42 height 14
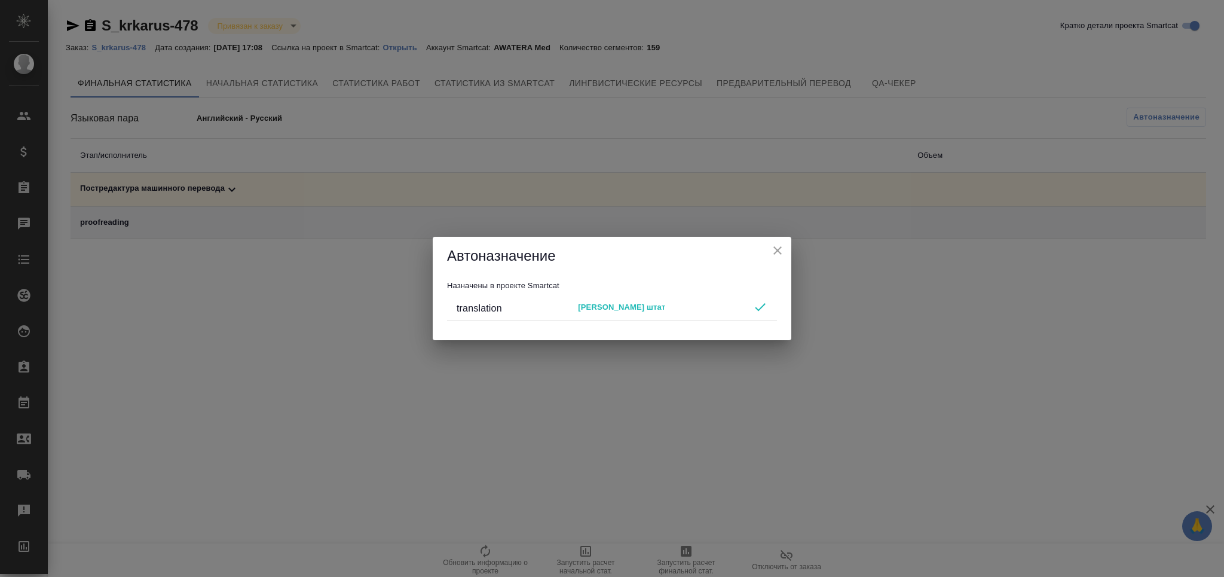
click at [773, 249] on icon "close" at bounding box center [777, 250] width 14 height 14
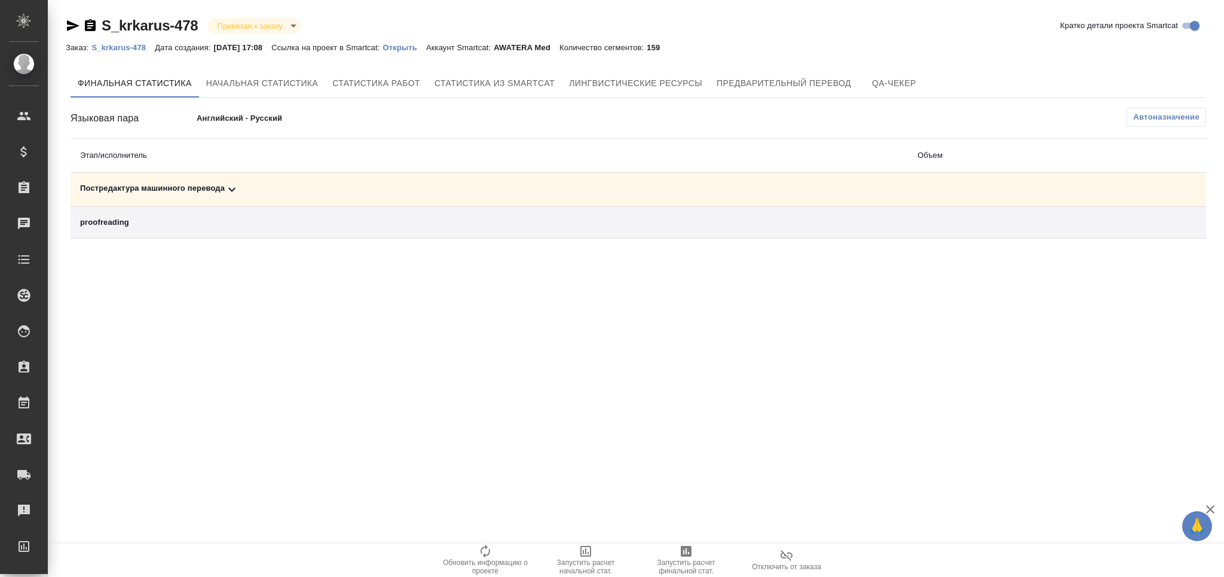
click at [695, 549] on span "Запустить расчет финальной стат." at bounding box center [686, 559] width 86 height 31
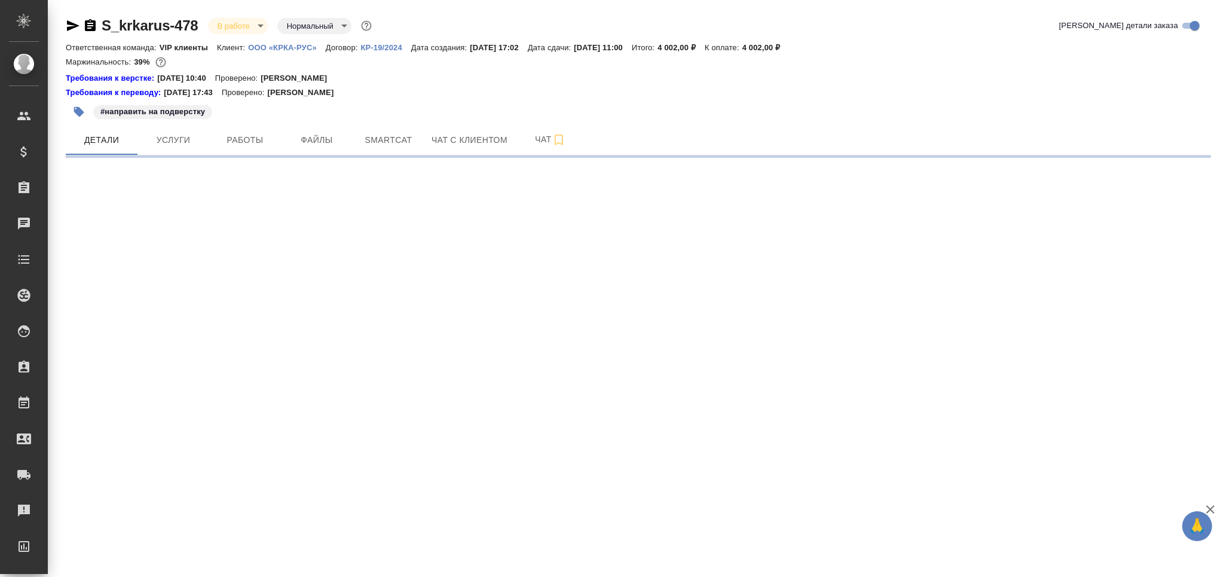
select select "RU"
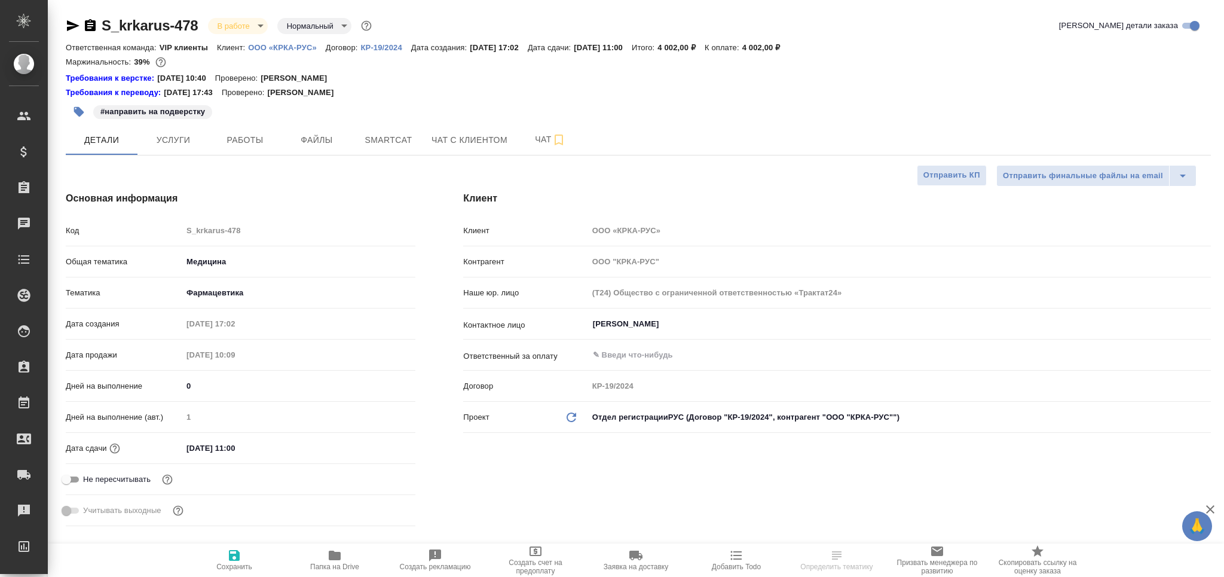
type textarea "x"
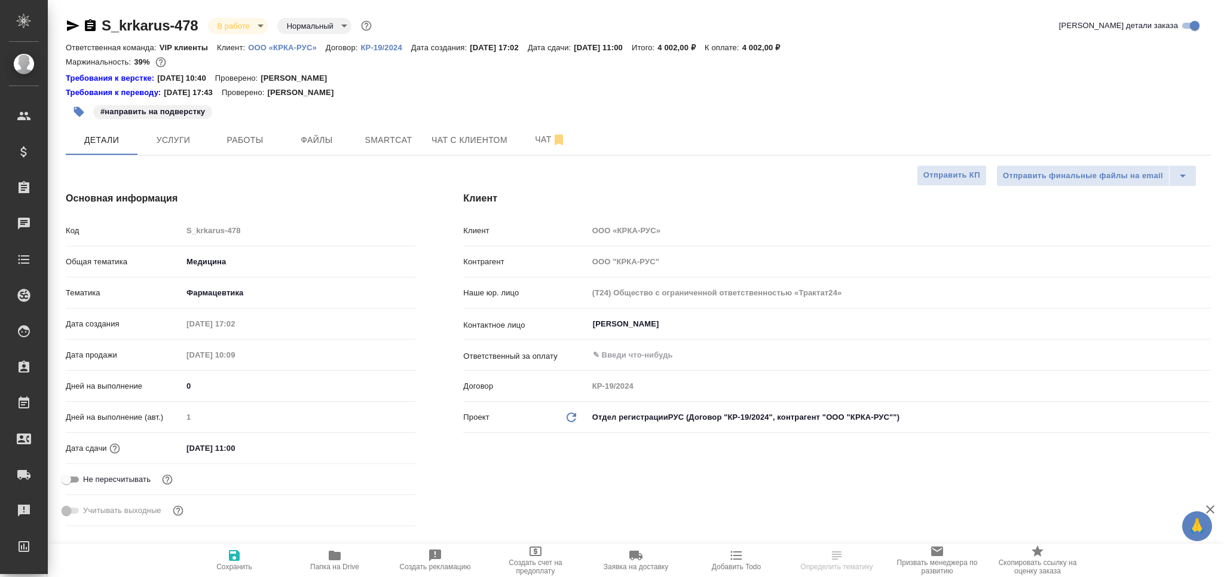
type textarea "x"
click at [78, 112] on icon "button" at bounding box center [79, 112] width 10 height 10
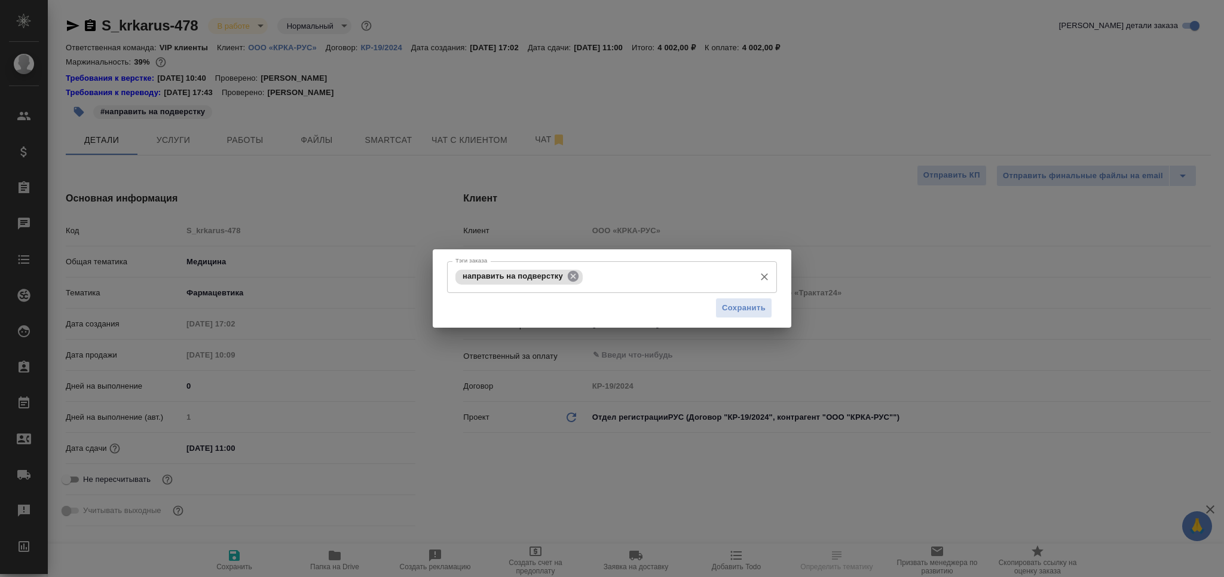
click at [578, 281] on icon at bounding box center [572, 275] width 13 height 13
click at [577, 276] on input "Тэги заказа" at bounding box center [600, 276] width 296 height 20
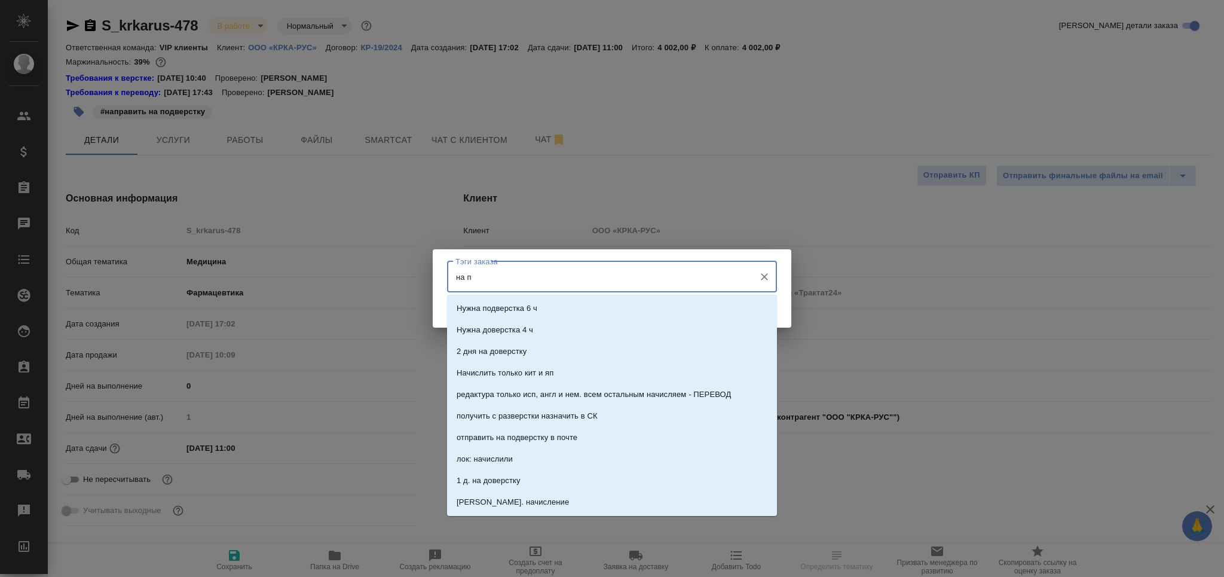
type input "на по"
click at [526, 388] on li "на подверстке" at bounding box center [612, 395] width 330 height 22
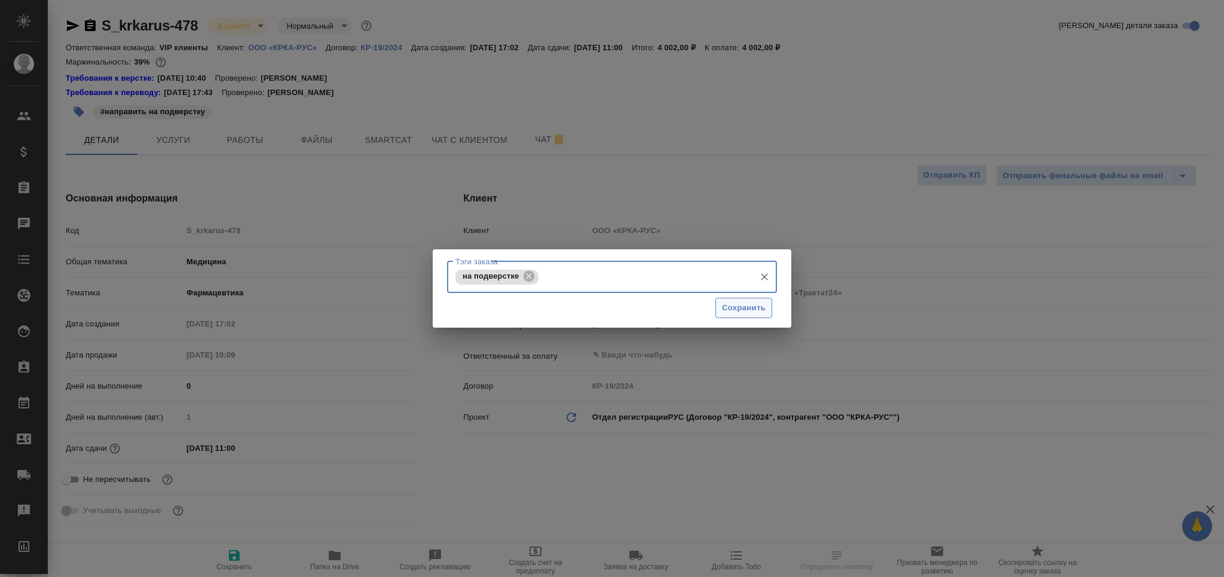
click at [743, 306] on span "Сохранить" at bounding box center [744, 308] width 44 height 14
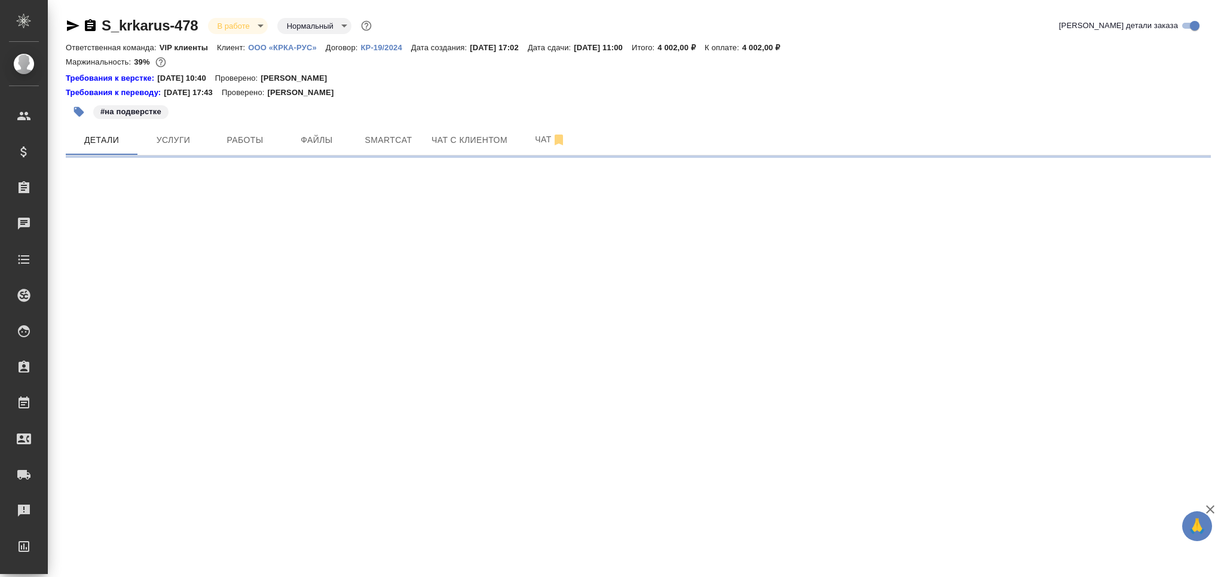
select select "RU"
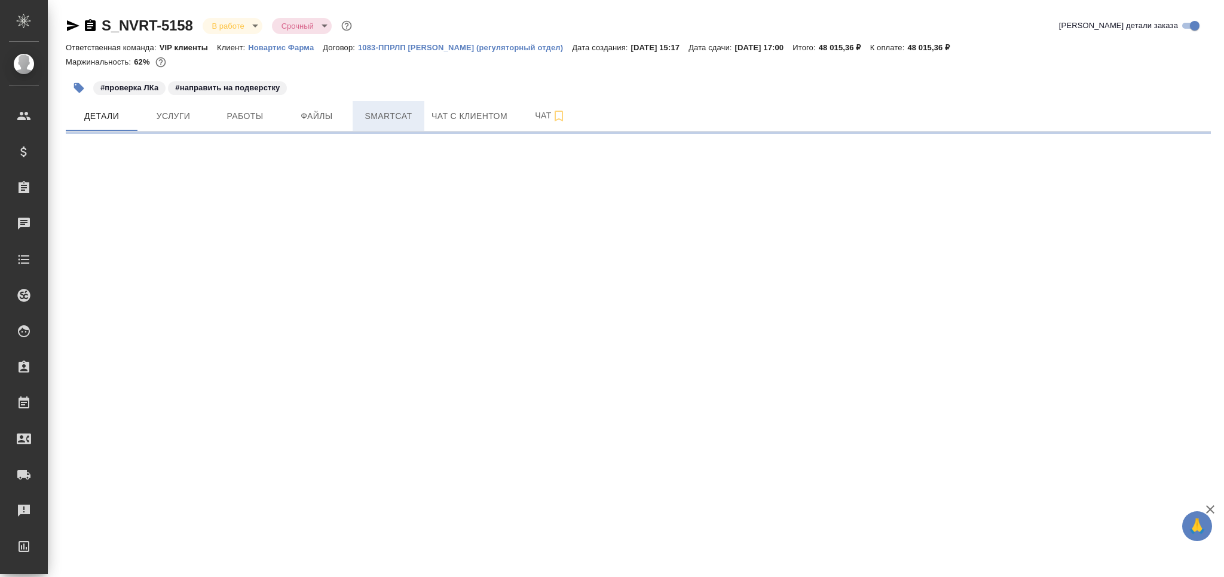
select select "RU"
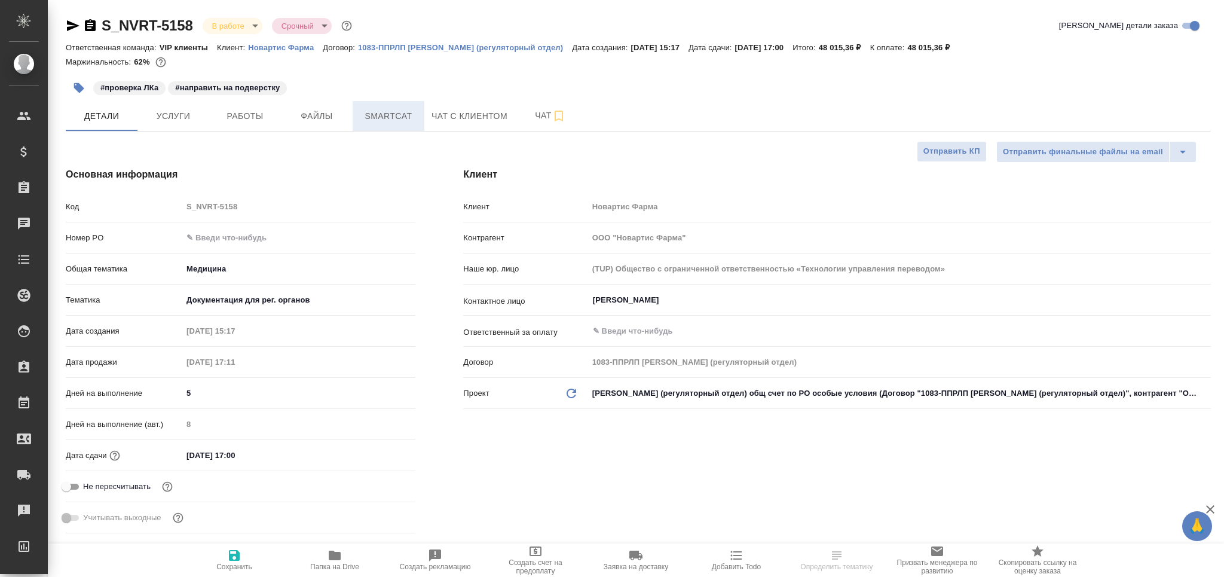
click at [395, 117] on span "Smartcat" at bounding box center [388, 116] width 57 height 15
type textarea "x"
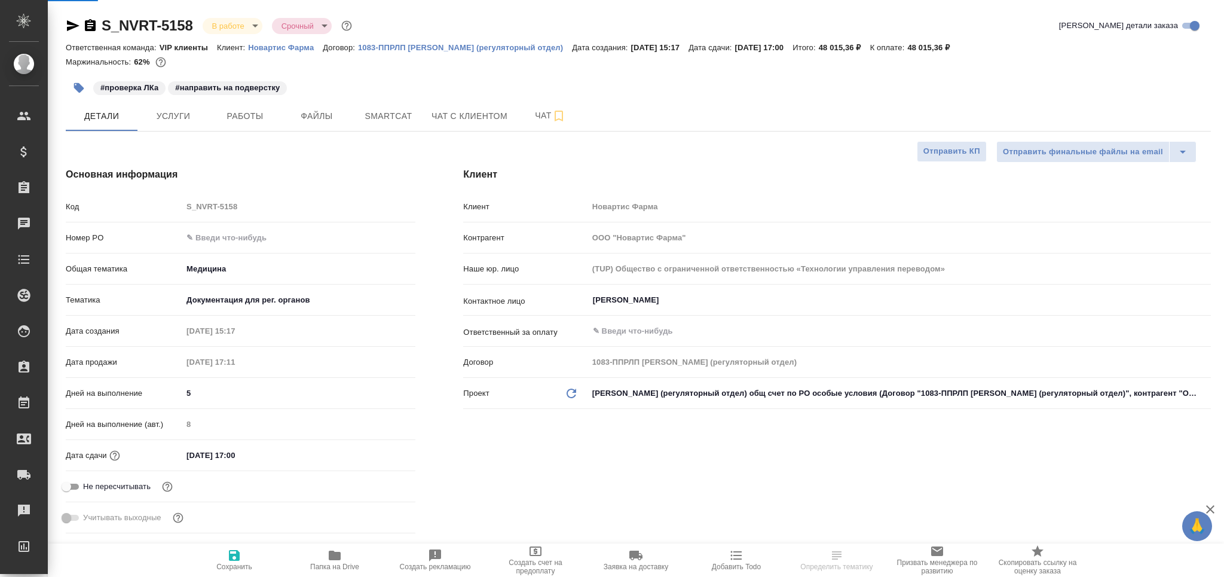
type textarea "x"
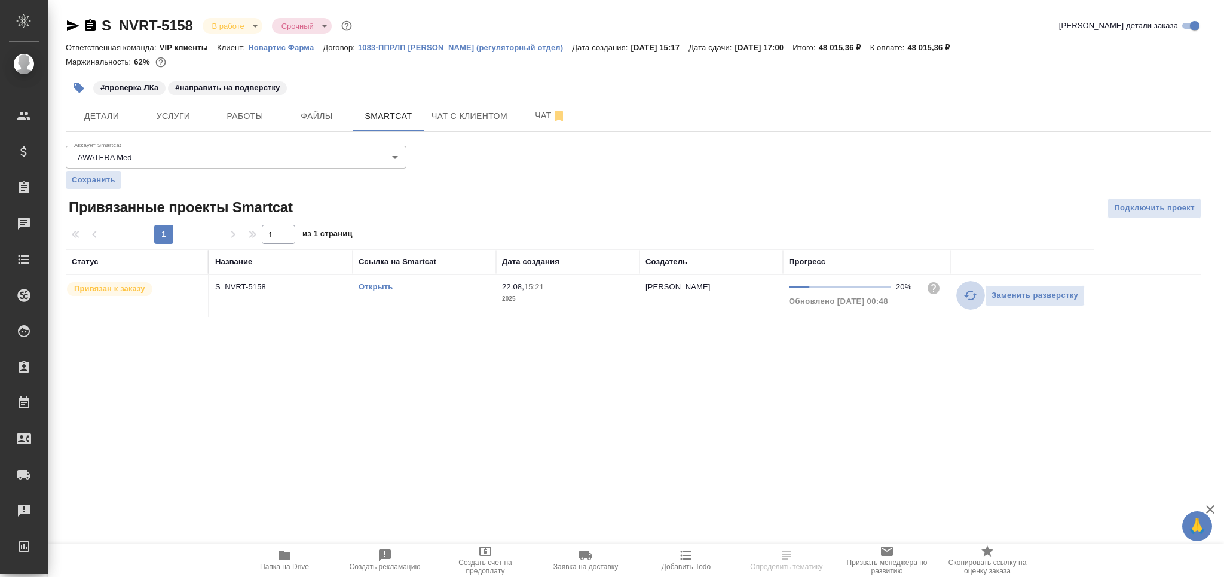
click at [968, 298] on icon "button" at bounding box center [970, 295] width 14 height 14
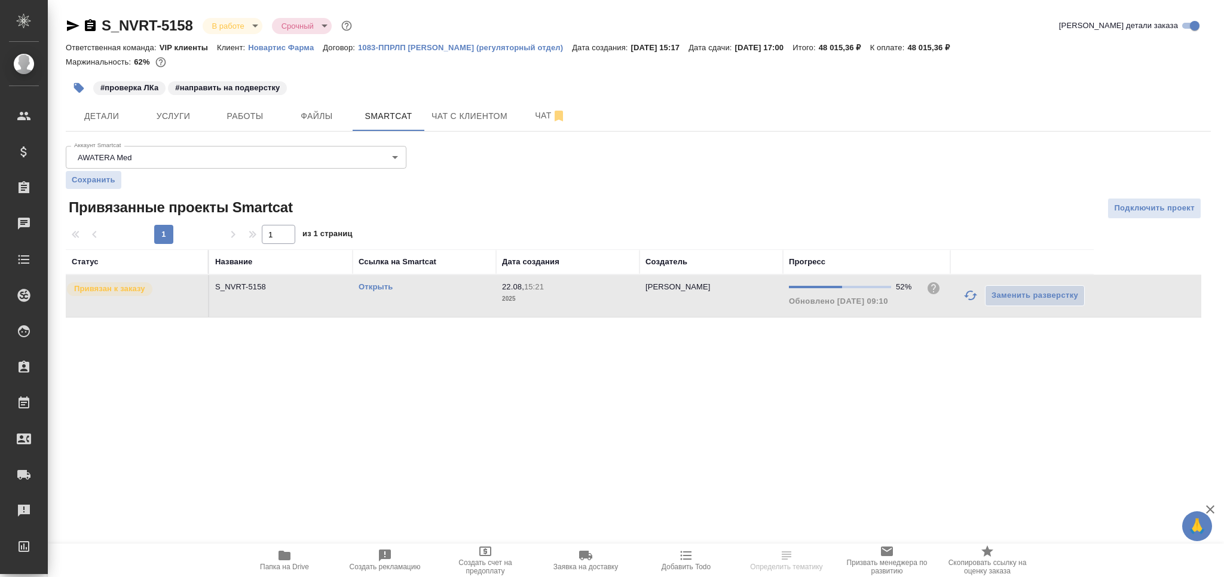
click at [384, 288] on link "Открыть" at bounding box center [375, 286] width 34 height 9
click at [240, 113] on span "Работы" at bounding box center [244, 116] width 57 height 15
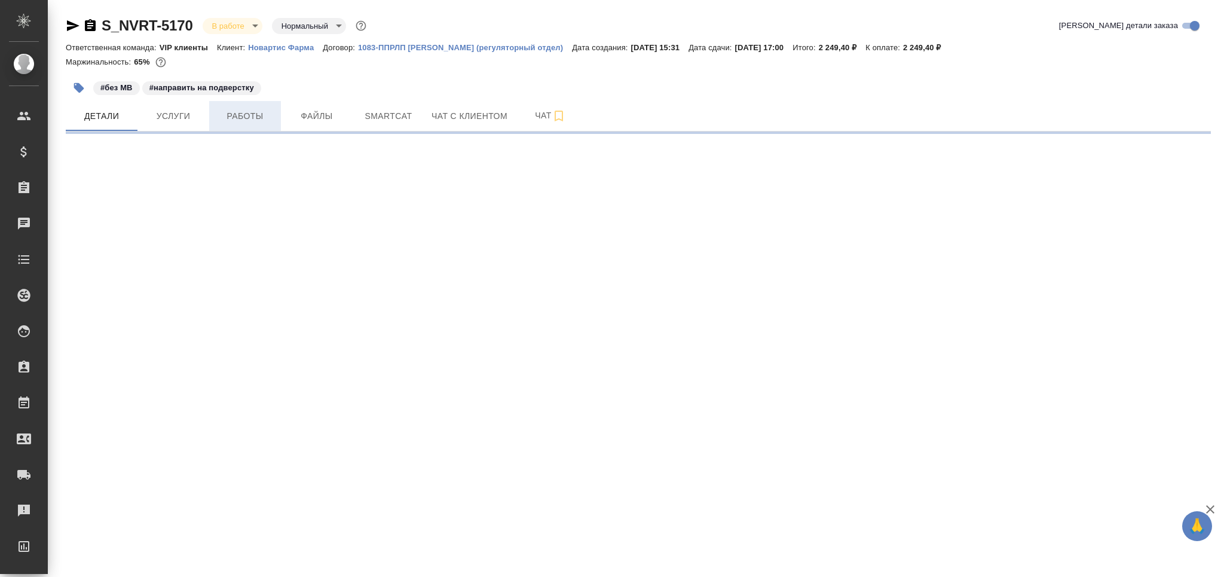
select select "RU"
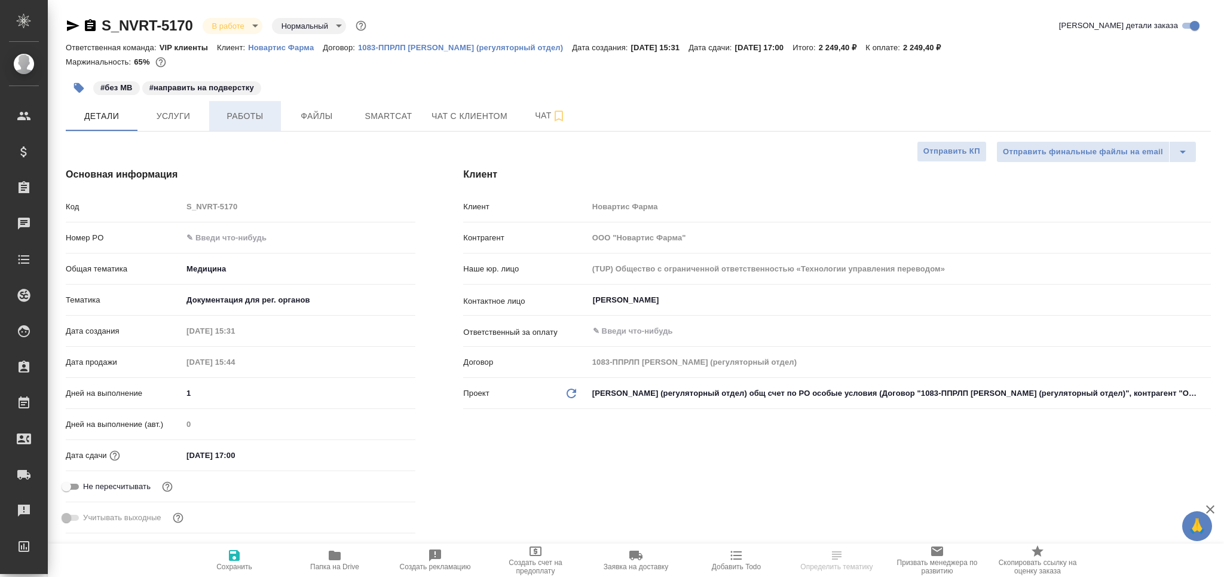
type textarea "x"
click at [249, 115] on span "Работы" at bounding box center [244, 116] width 57 height 15
type textarea "x"
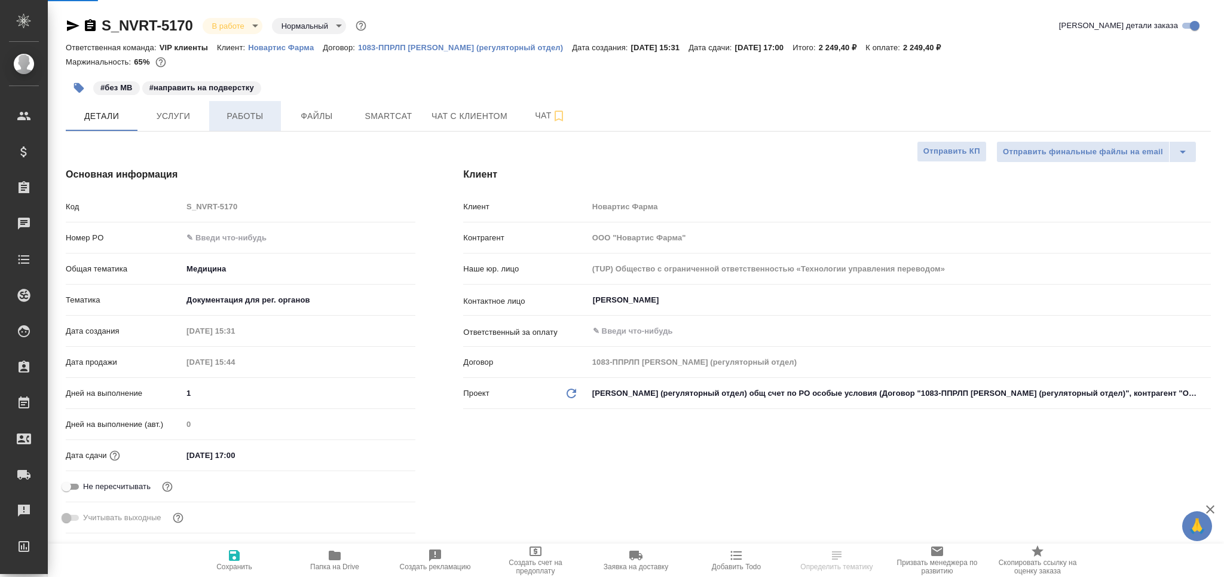
type textarea "x"
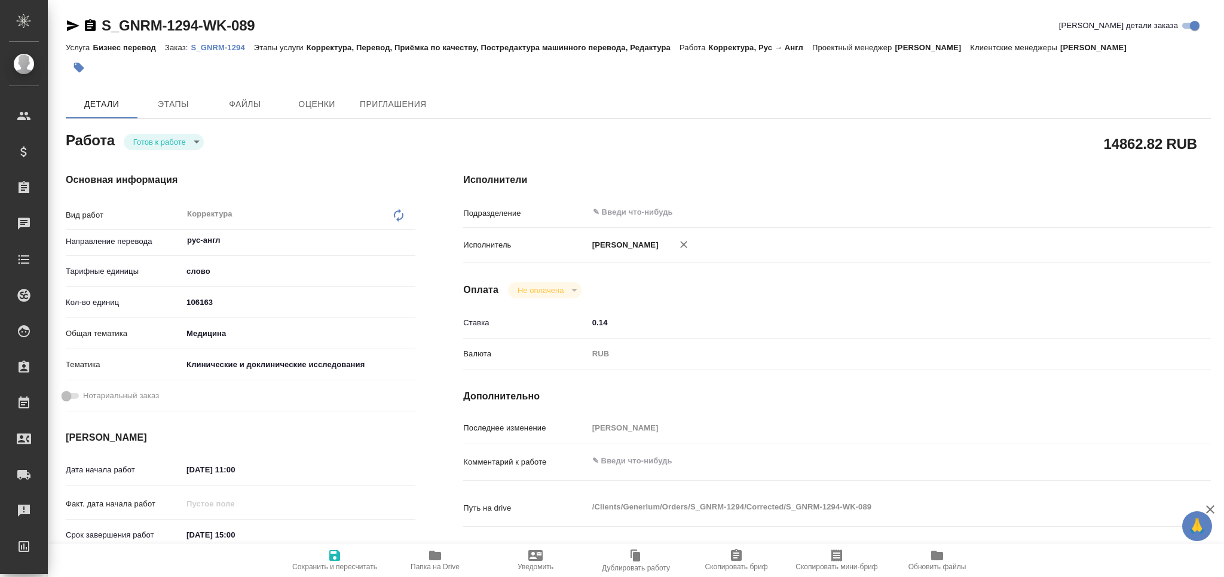
type textarea "x"
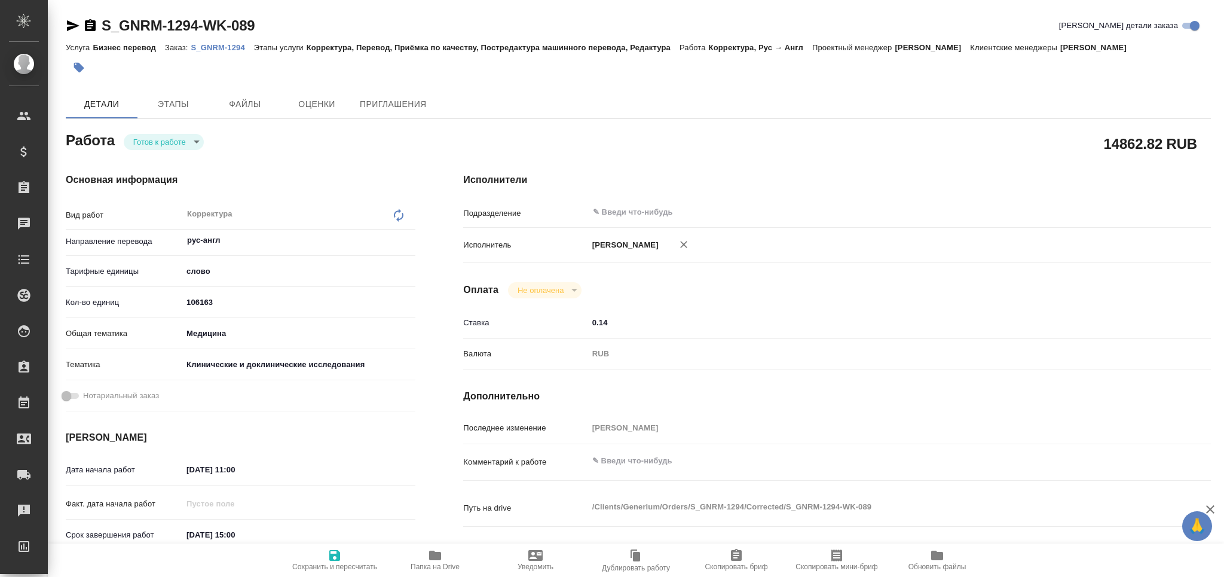
type textarea "x"
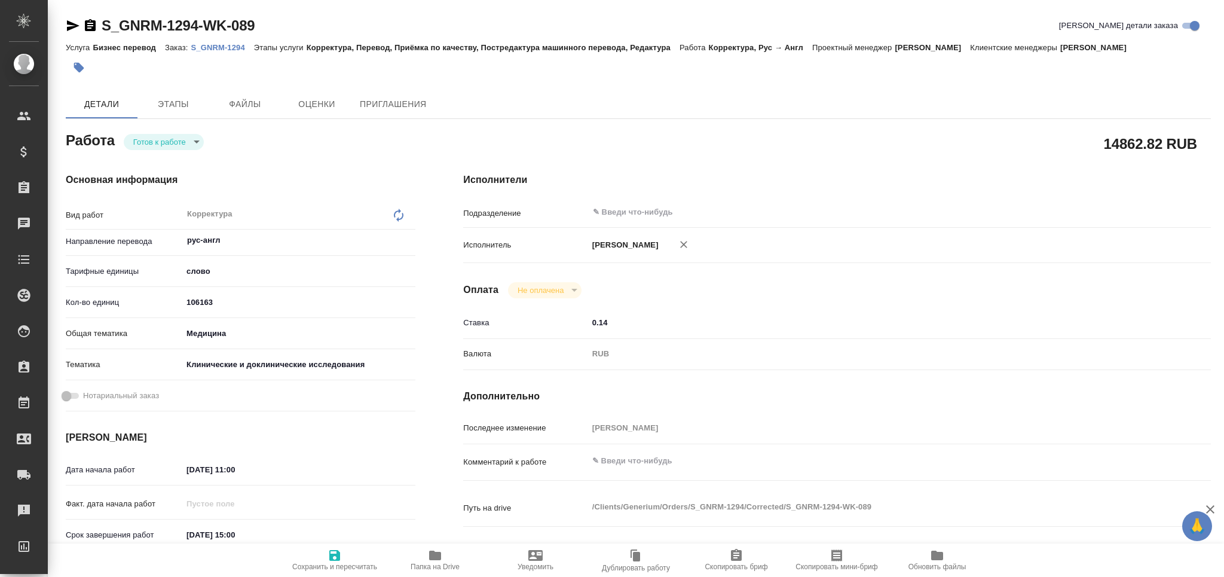
type textarea "x"
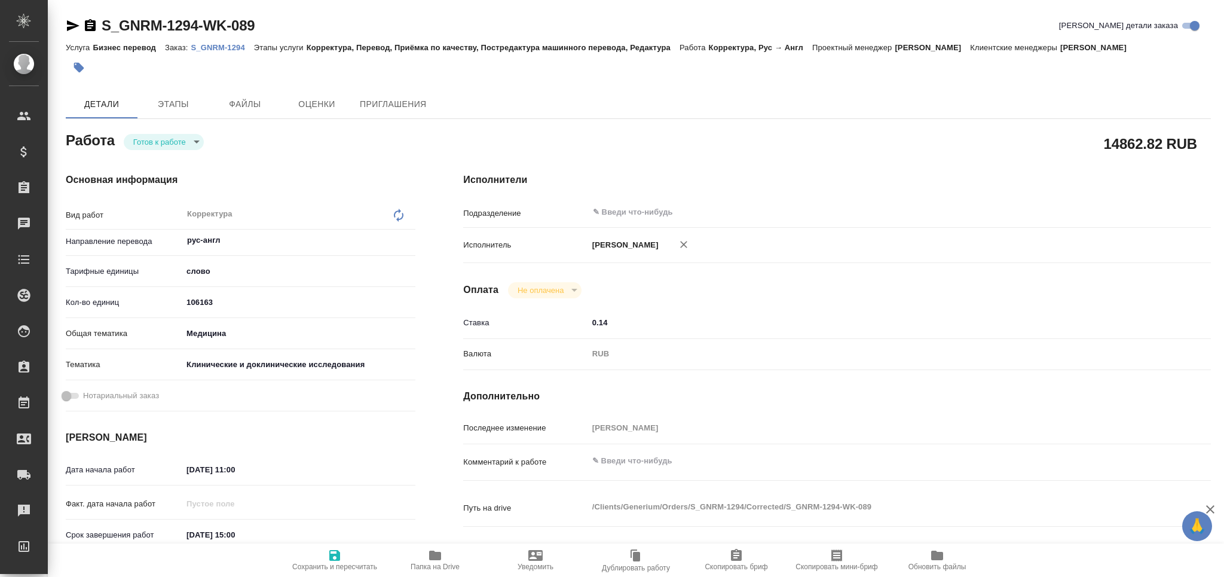
type textarea "x"
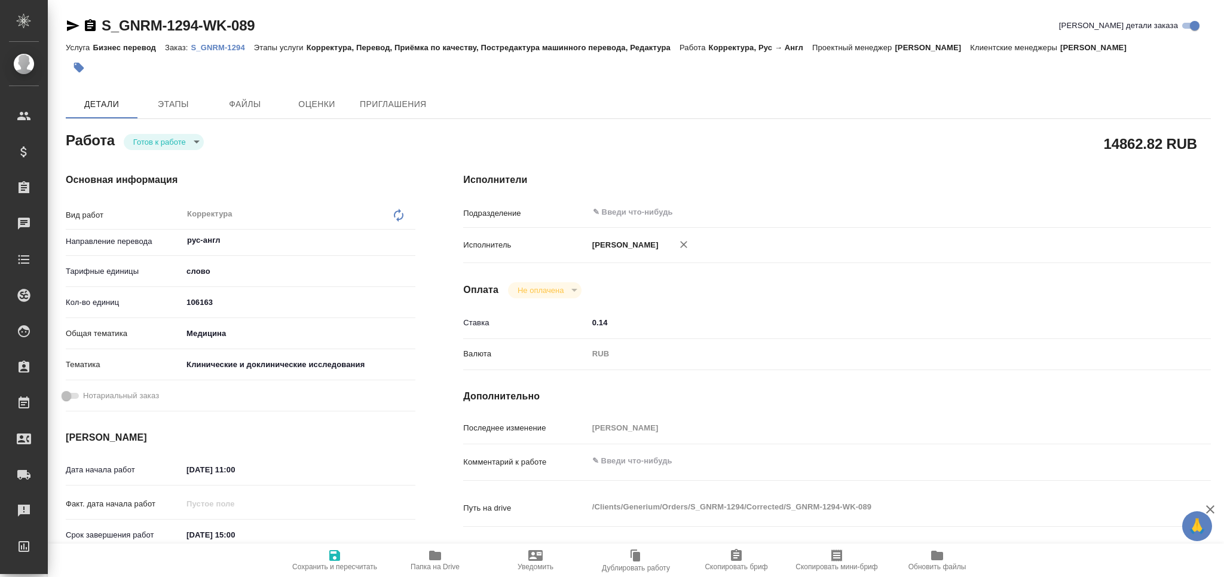
type textarea "x"
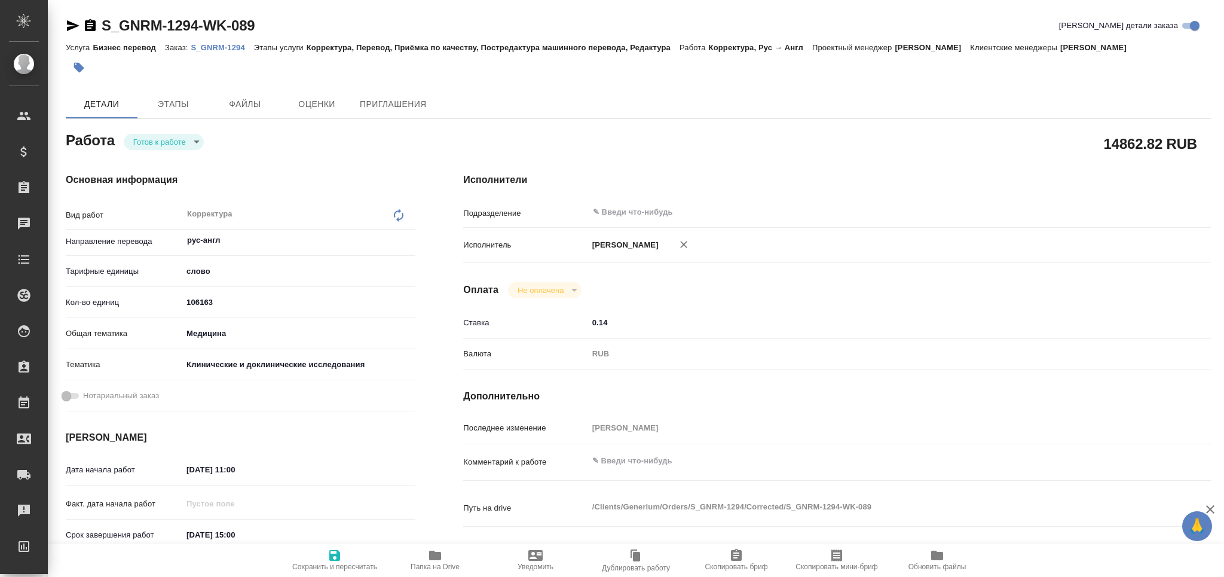
click at [428, 564] on span "Папка на Drive" at bounding box center [434, 566] width 49 height 8
type textarea "x"
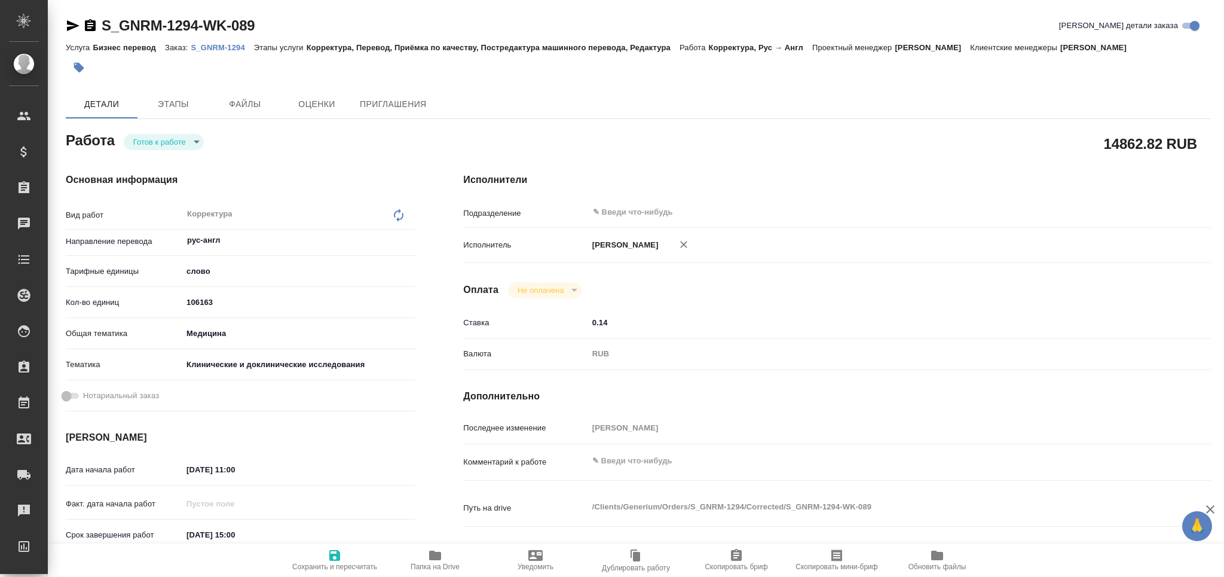
type textarea "x"
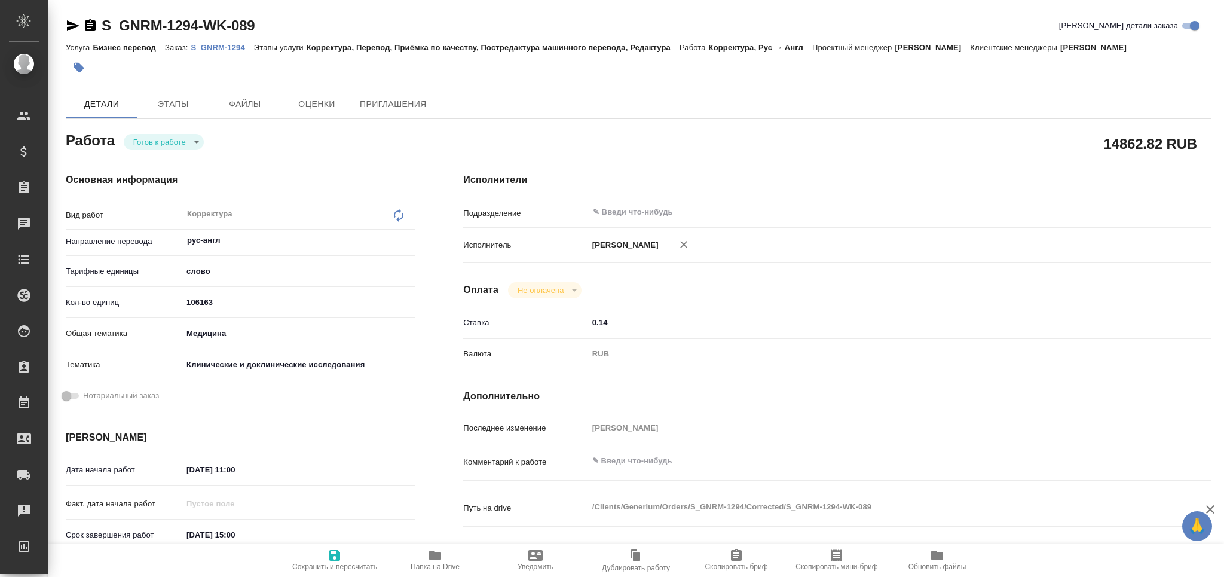
type textarea "x"
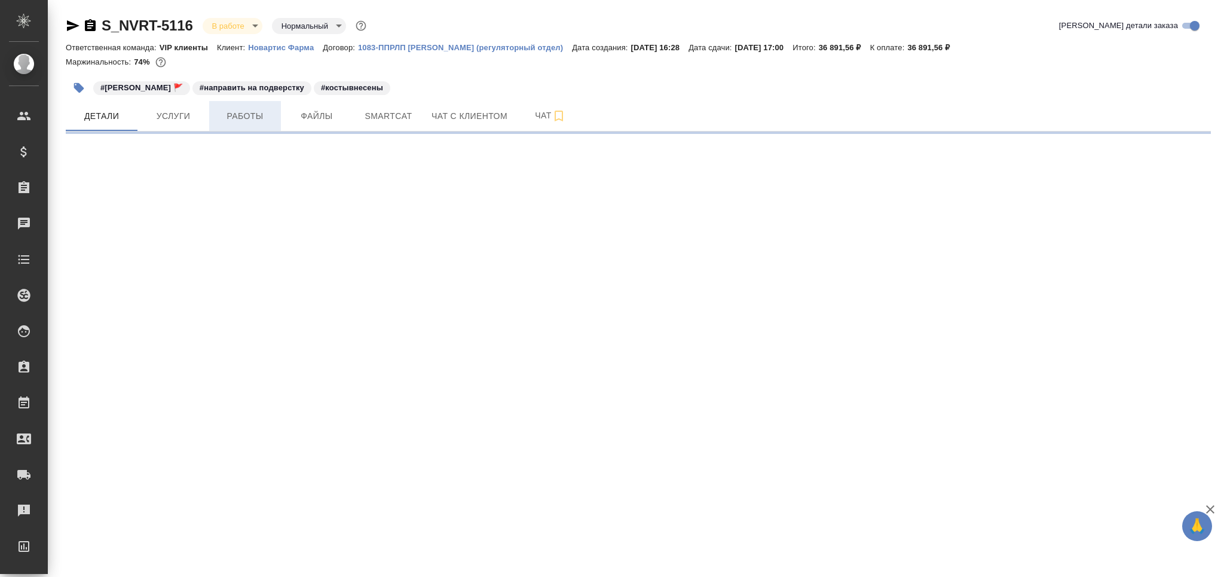
select select "RU"
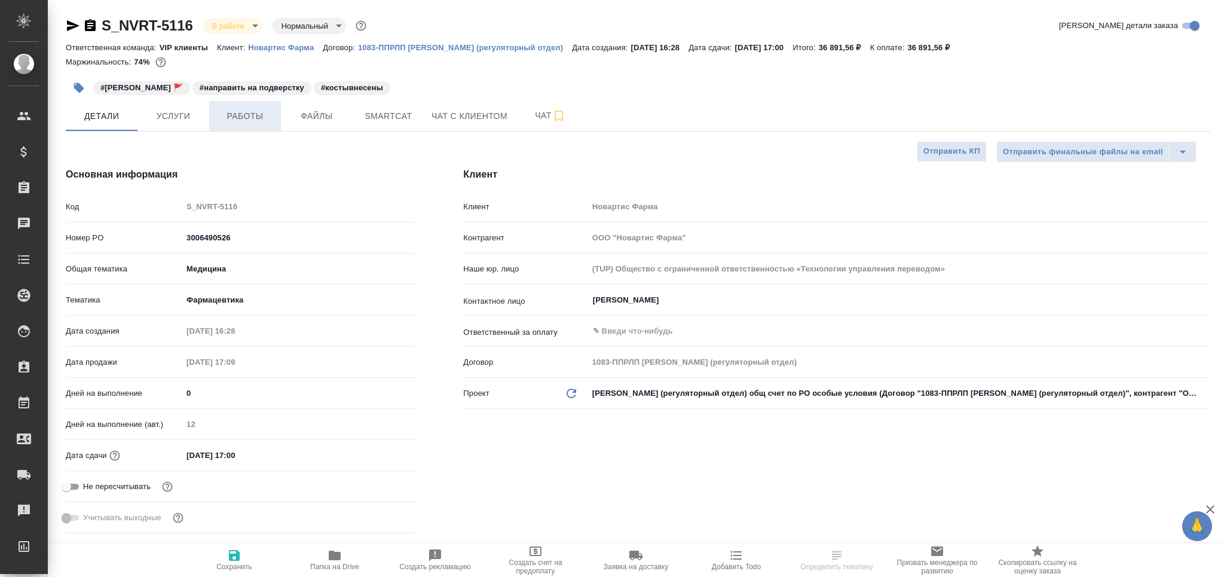
type textarea "x"
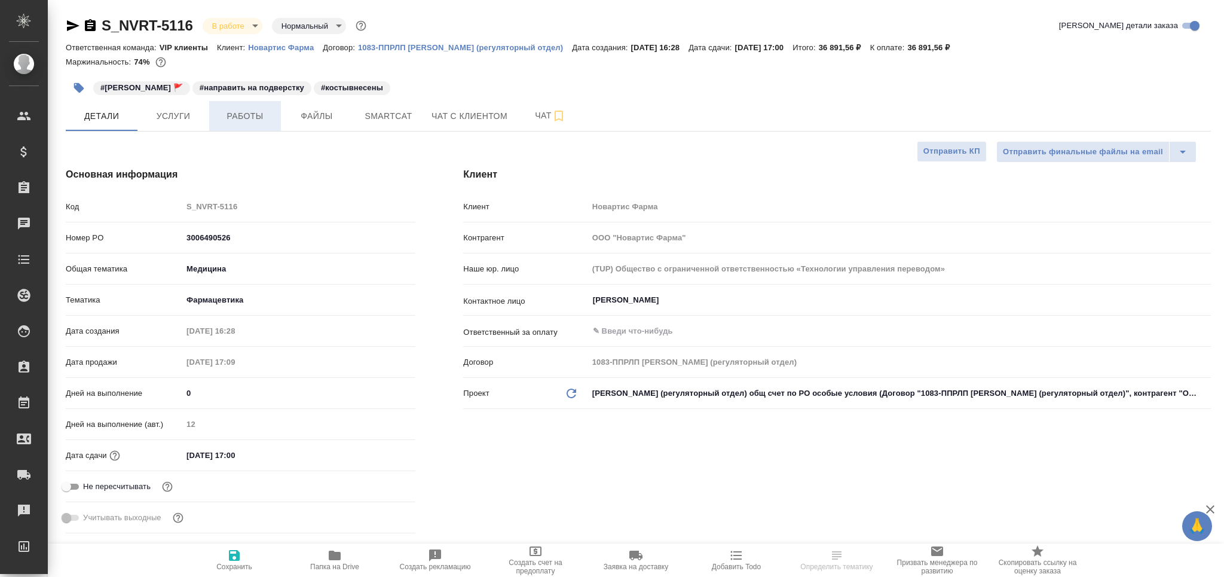
type textarea "x"
click at [262, 127] on button "Работы" at bounding box center [245, 116] width 72 height 30
type textarea "x"
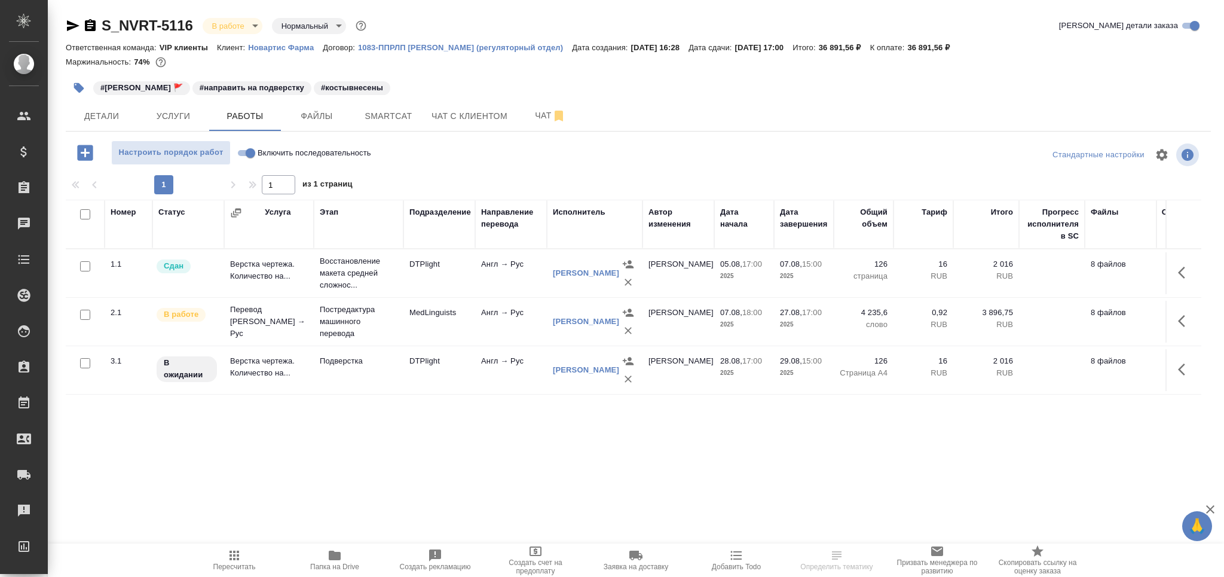
click at [396, 117] on span "Smartcat" at bounding box center [388, 116] width 57 height 15
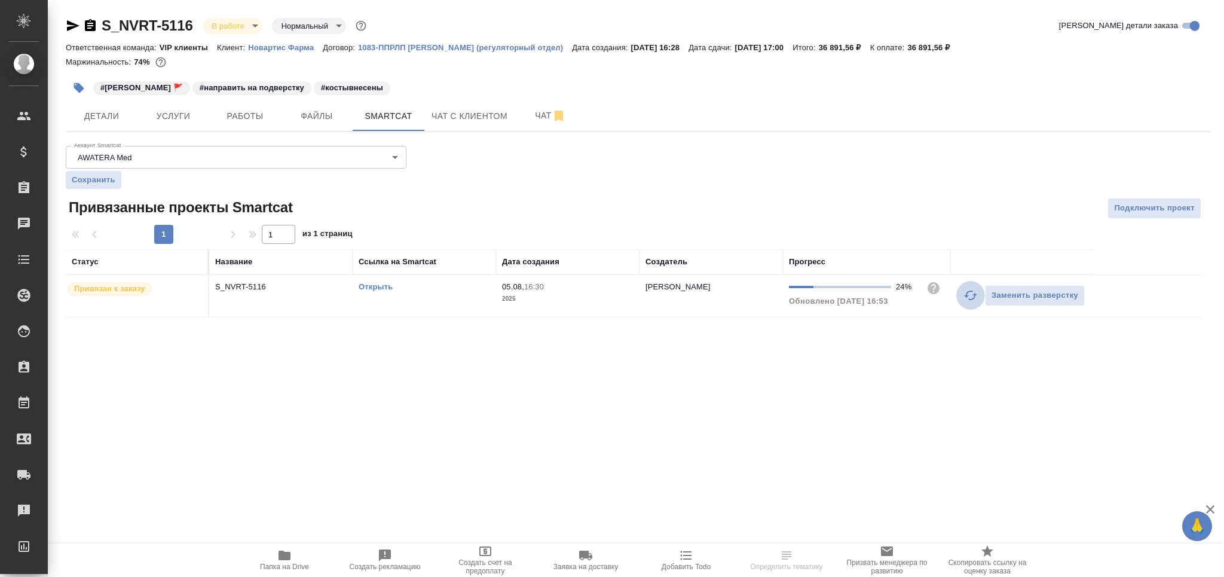
click at [966, 296] on icon "button" at bounding box center [970, 295] width 13 height 10
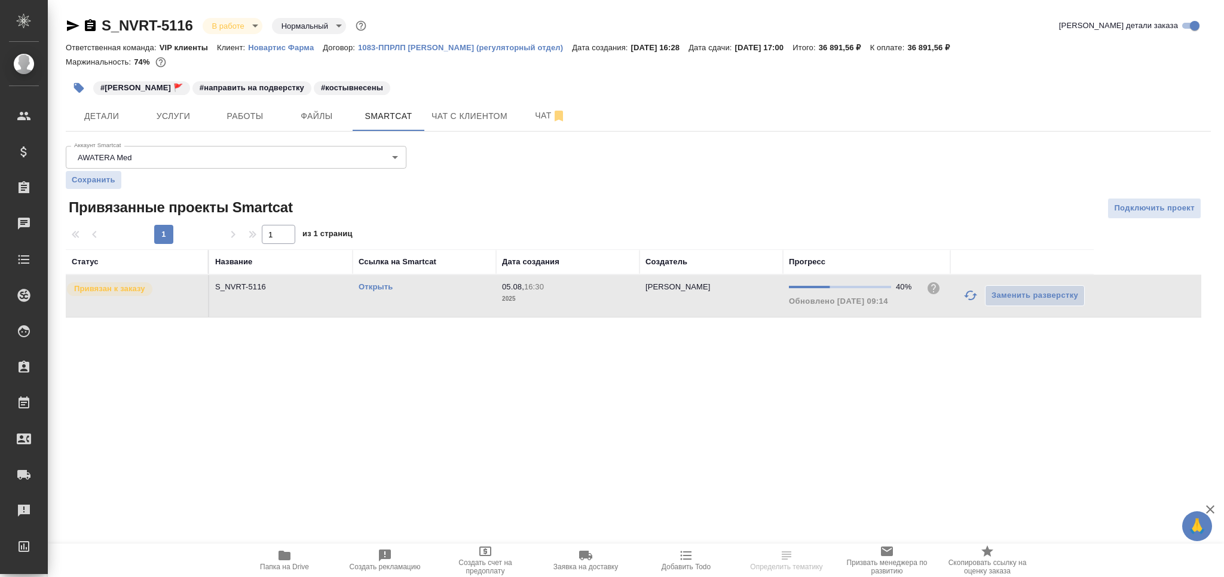
click at [368, 283] on link "Открыть" at bounding box center [375, 286] width 34 height 9
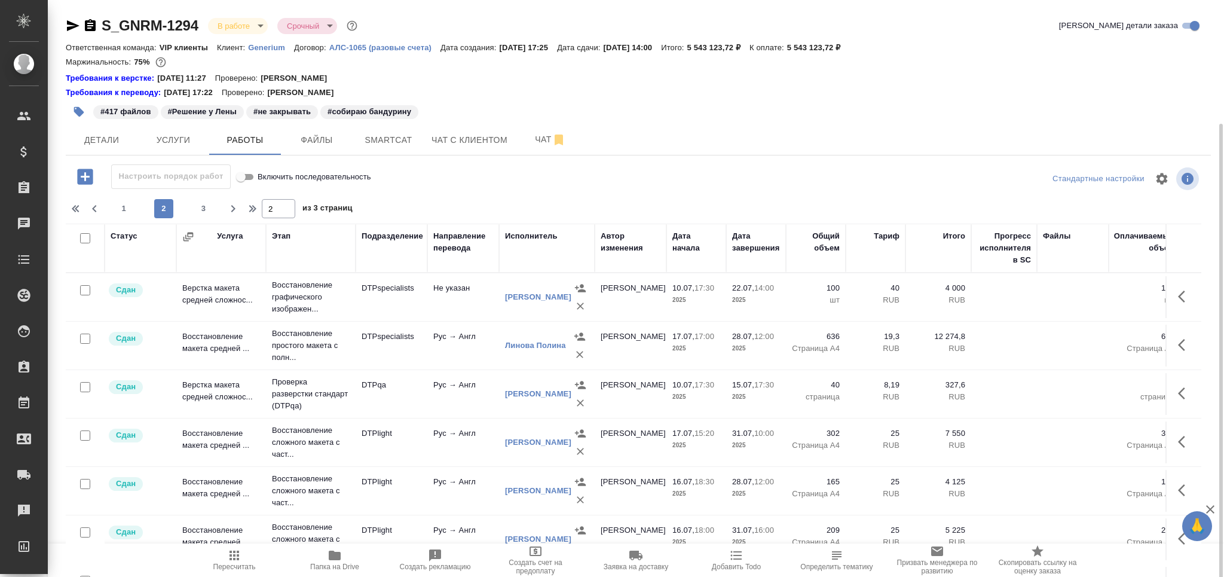
scroll to position [884, 0]
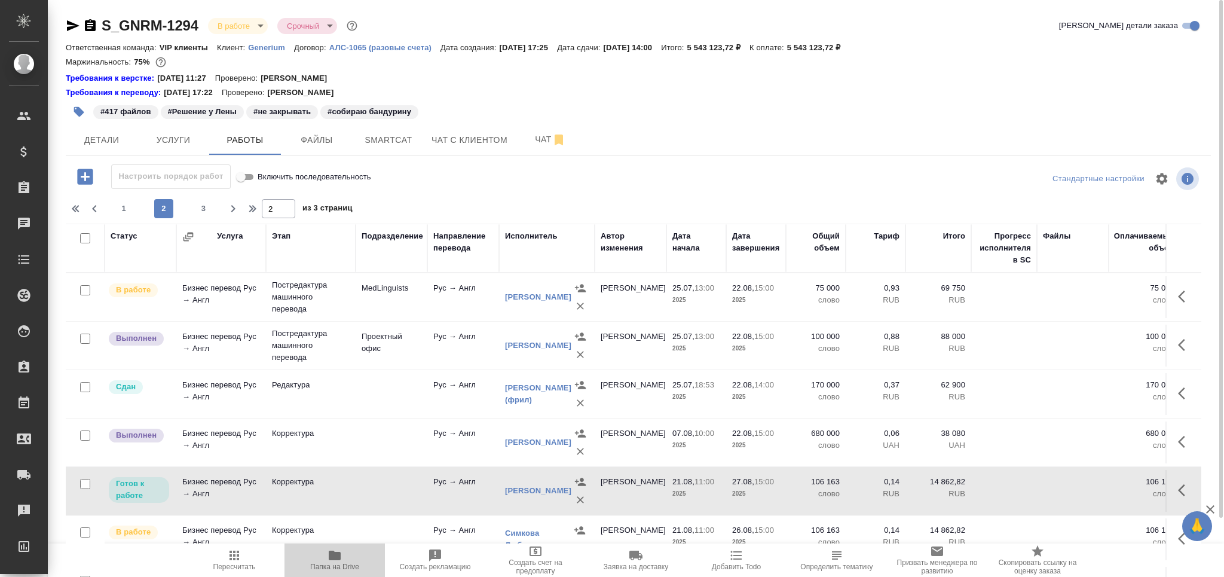
click at [326, 562] on span "Папка на Drive" at bounding box center [335, 559] width 86 height 23
